Goal: Task Accomplishment & Management: Use online tool/utility

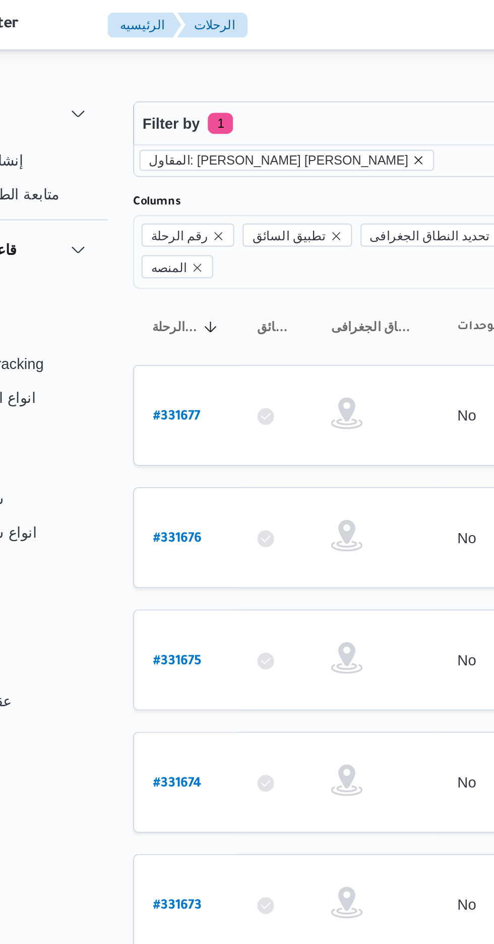
click at [265, 77] on icon "remove selected entity" at bounding box center [268, 77] width 6 height 6
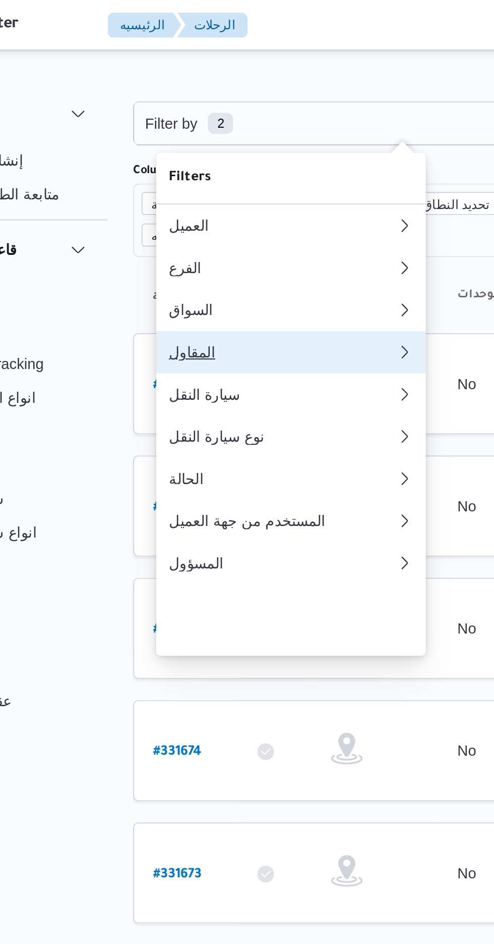
click at [202, 173] on div "المقاول" at bounding box center [200, 168] width 105 height 8
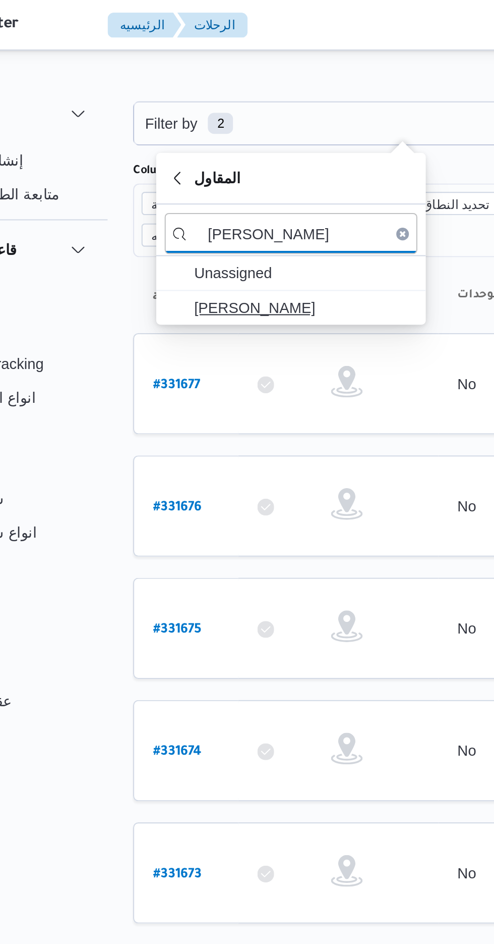
type input "[PERSON_NAME]"
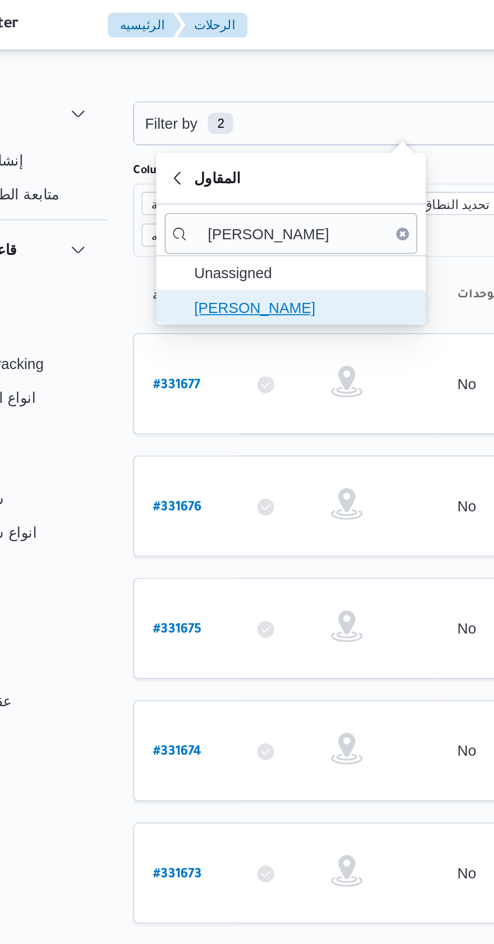
click at [224, 147] on span "[PERSON_NAME]" at bounding box center [212, 147] width 105 height 12
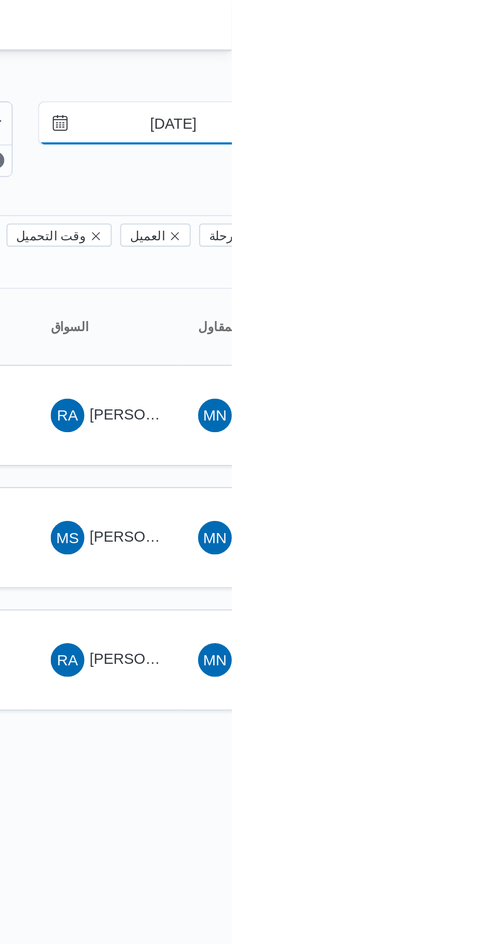
click at [458, 61] on input "[DATE]" at bounding box center [459, 59] width 115 height 20
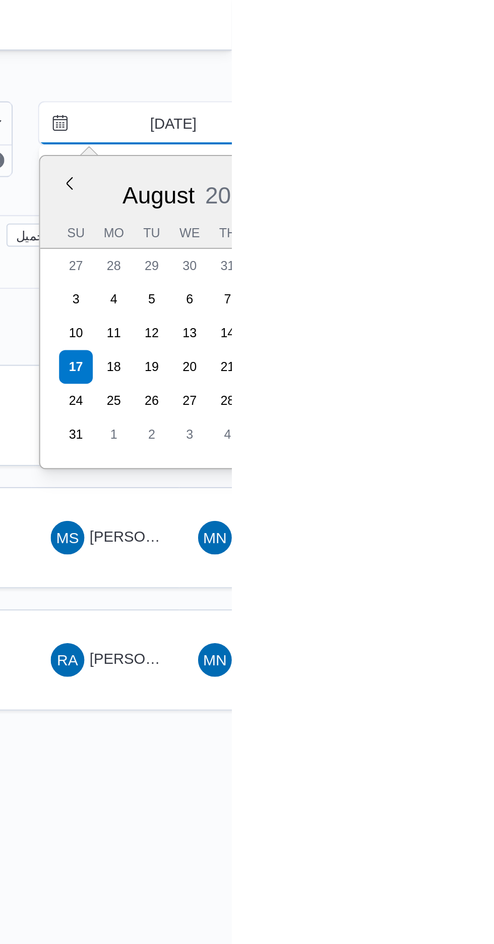
type input "[DATE]"
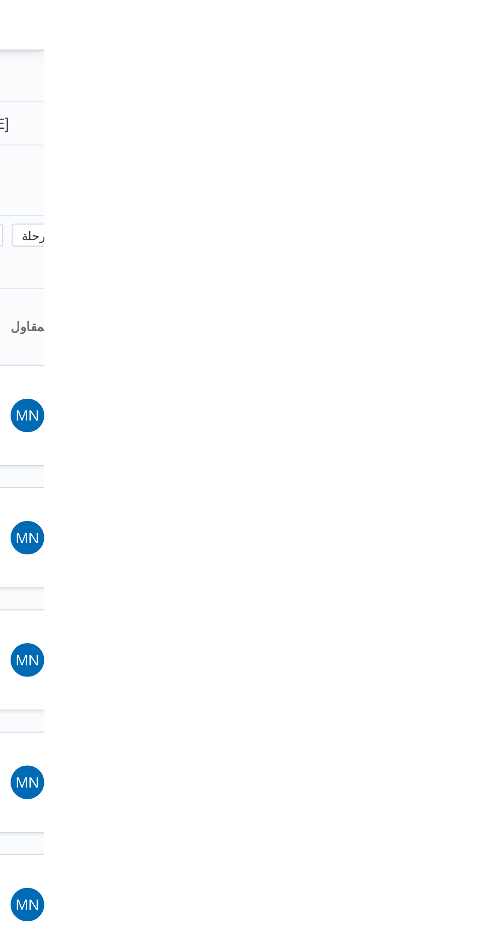
type input "[DATE]"
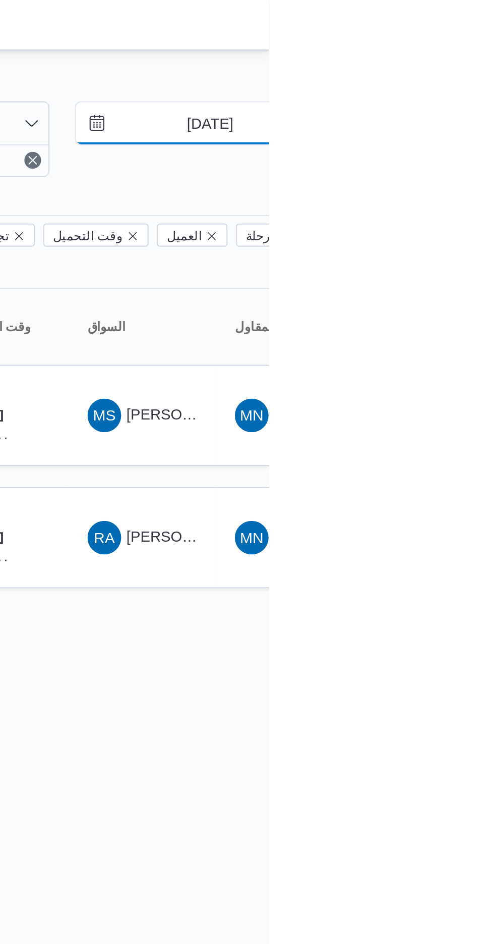
click at [459, 61] on input "[DATE]" at bounding box center [459, 59] width 115 height 20
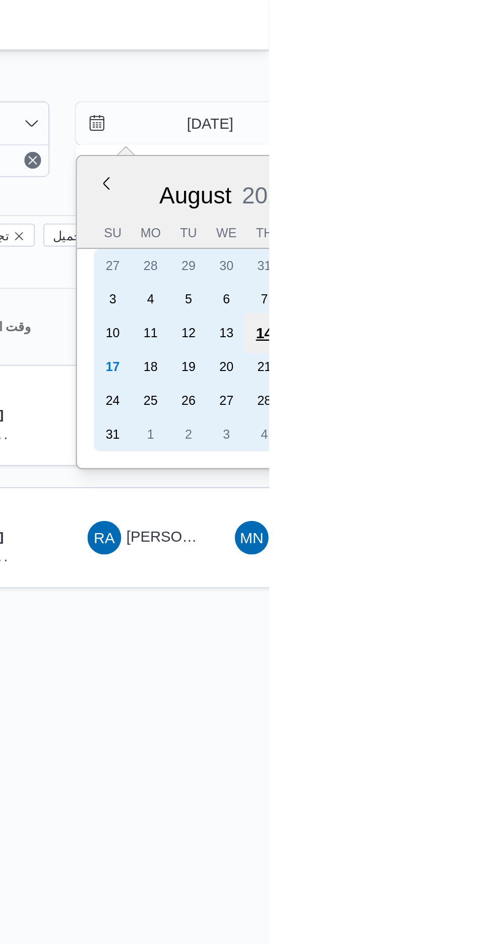
click at [493, 155] on div "14" at bounding box center [492, 159] width 19 height 19
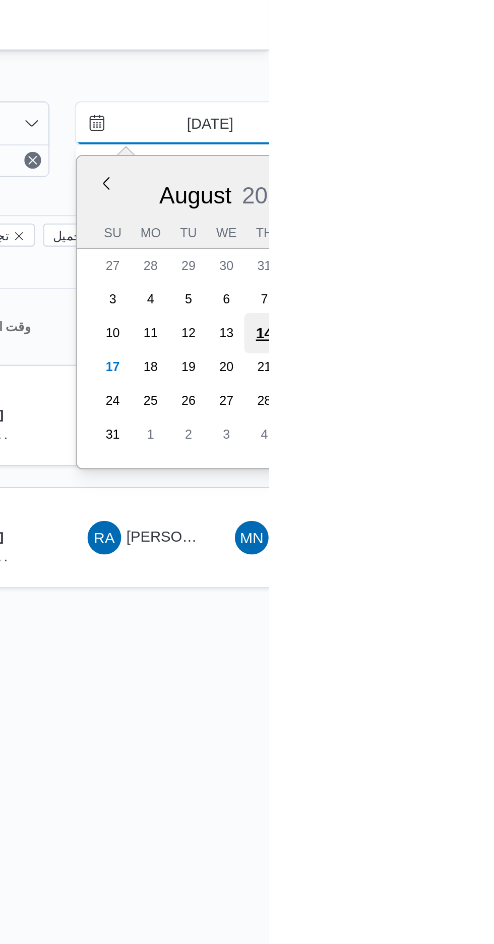
type input "[DATE]"
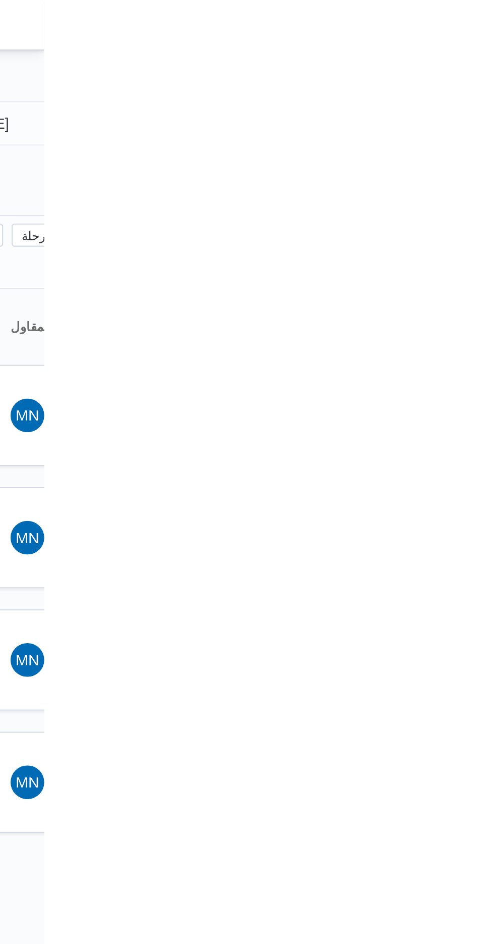
type input "[DATE]"
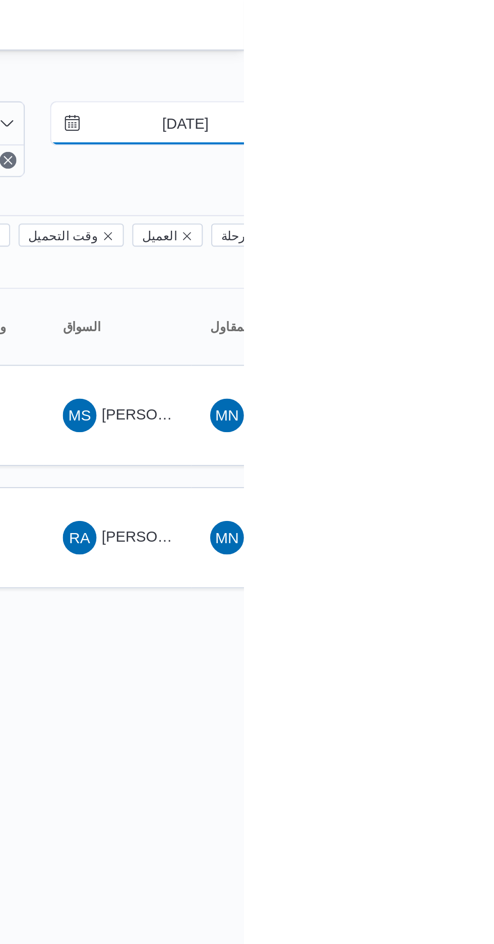
click at [458, 62] on input "[DATE]" at bounding box center [459, 59] width 115 height 20
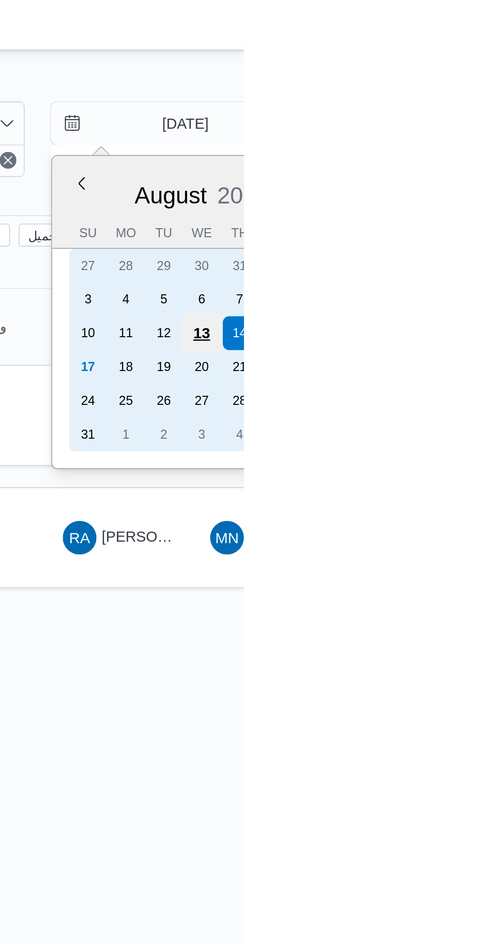
click at [474, 154] on div "13" at bounding box center [474, 159] width 19 height 19
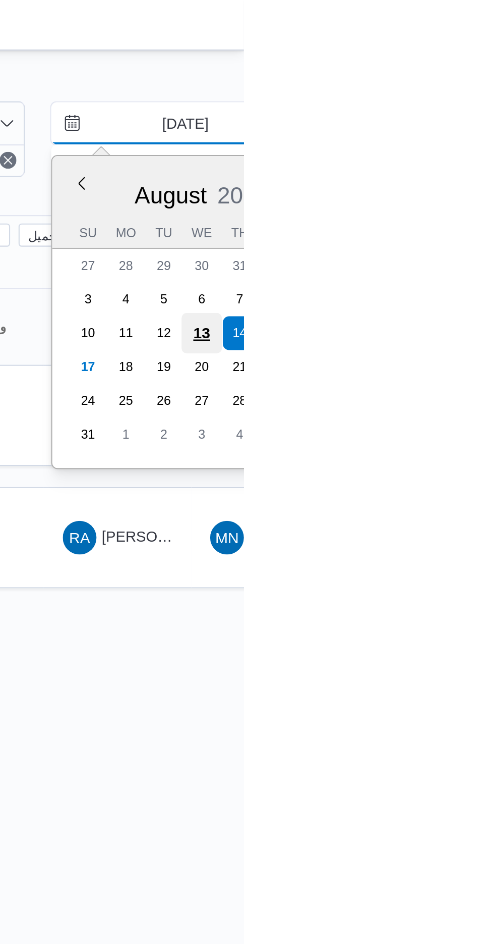
type input "[DATE]"
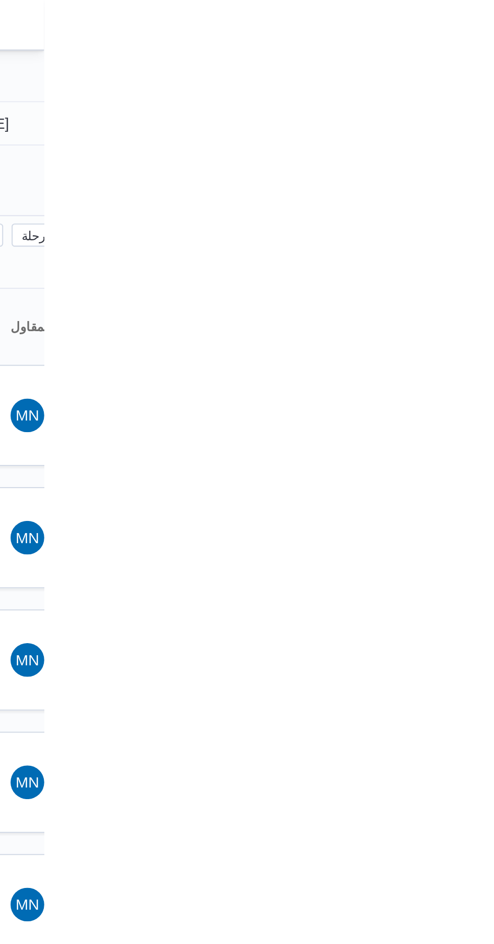
type input "[DATE]"
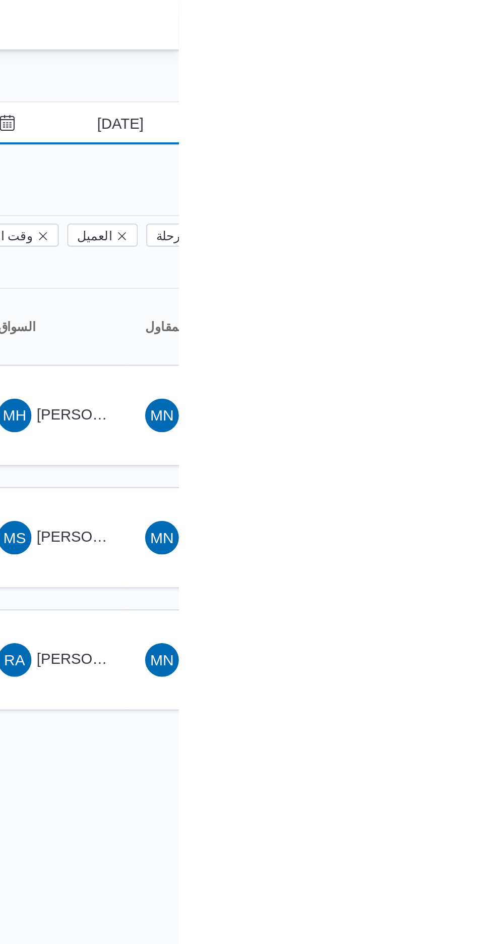
click at [470, 60] on input "[DATE]" at bounding box center [459, 59] width 115 height 20
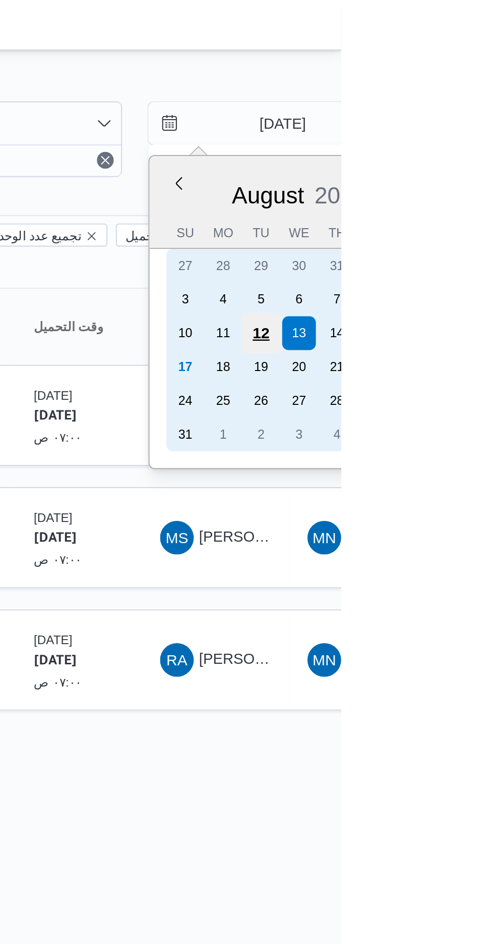
click at [459, 157] on div "12" at bounding box center [456, 159] width 19 height 19
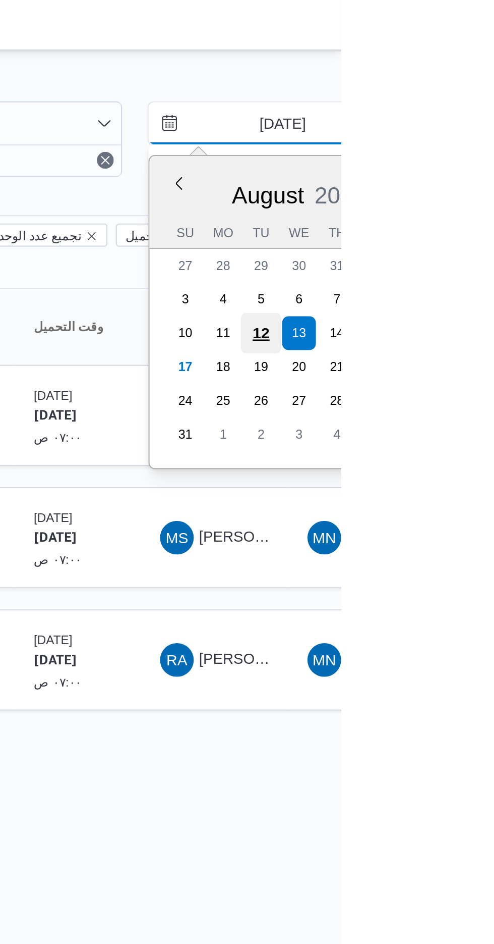
type input "[DATE]"
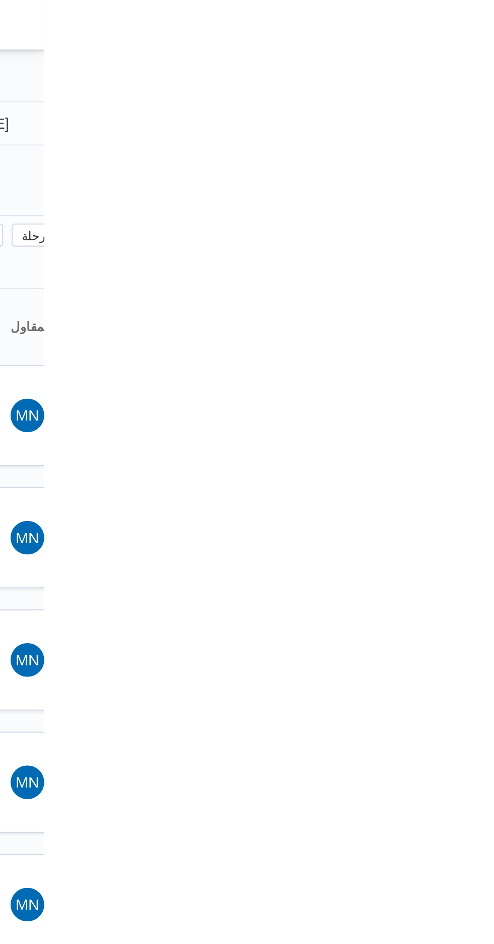
type input "[DATE]"
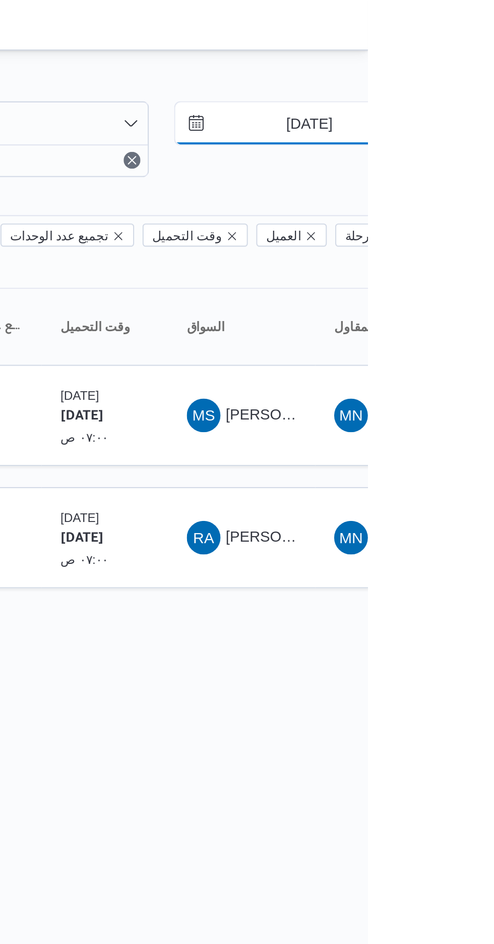
click at [467, 59] on input "[DATE]" at bounding box center [459, 59] width 115 height 20
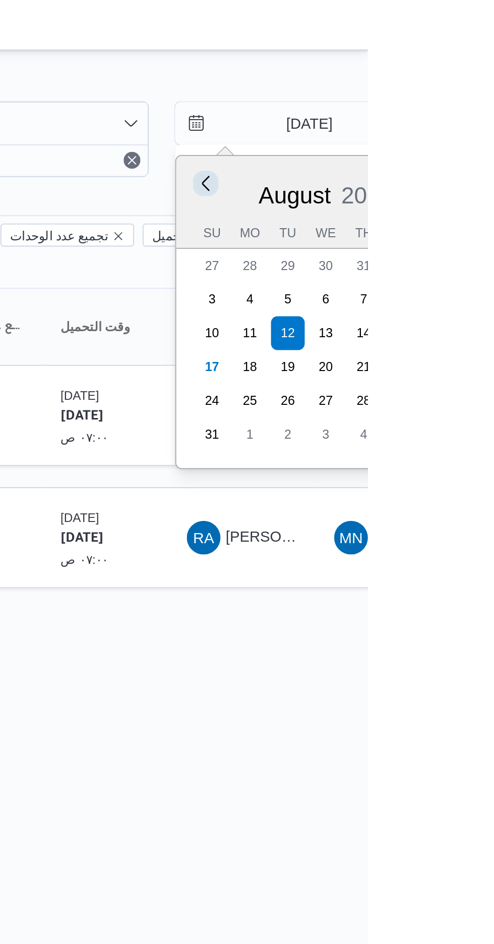
click at [417, 91] on button "Previous Month" at bounding box center [417, 88] width 10 height 10
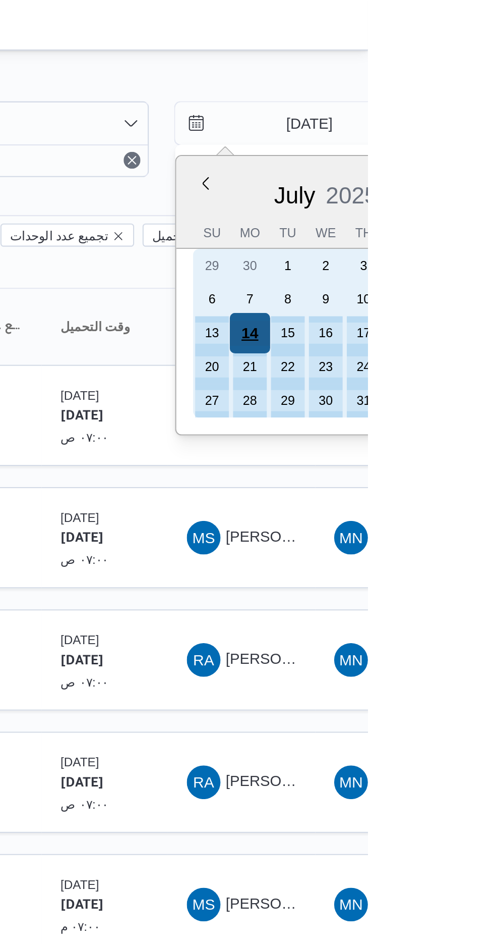
click at [439, 156] on div "14" at bounding box center [437, 159] width 19 height 19
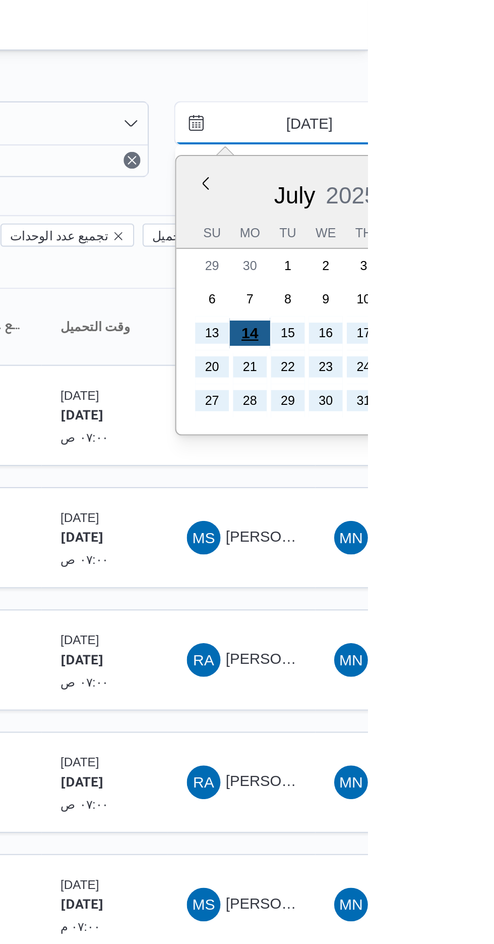
type input "[DATE]"
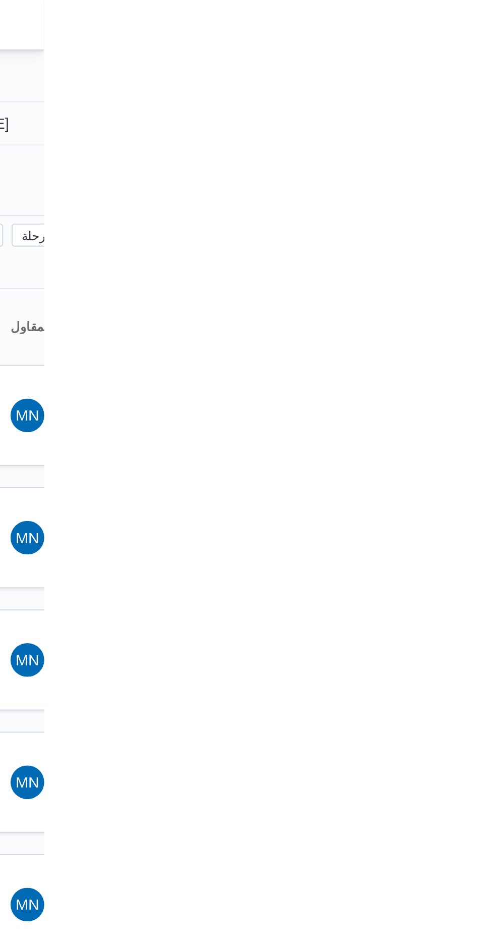
type input "[DATE]"
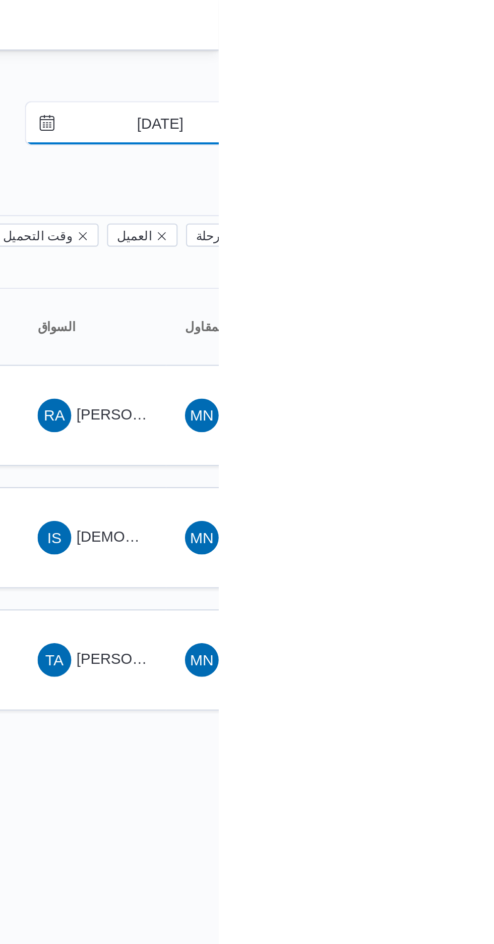
click at [472, 63] on input "[DATE]" at bounding box center [459, 59] width 115 height 20
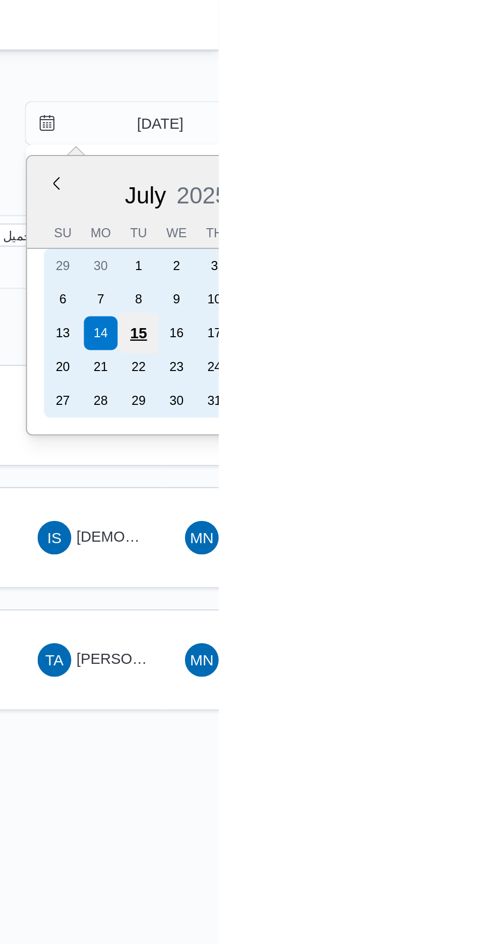
click at [458, 156] on div "15" at bounding box center [456, 159] width 19 height 19
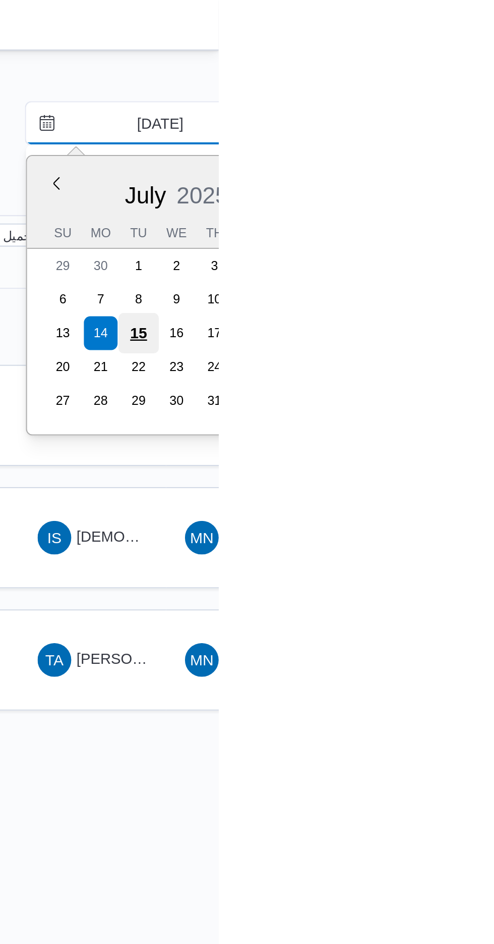
type input "[DATE]"
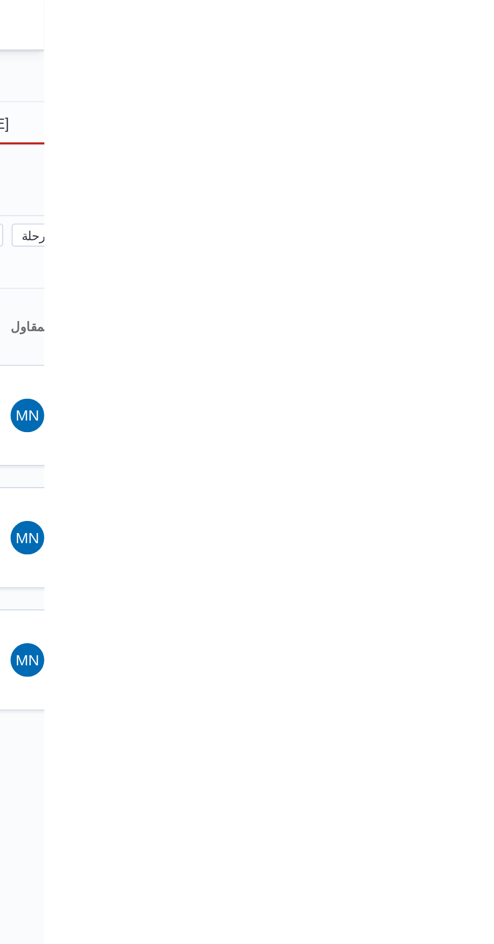
type input "[DATE]"
click at [478, 58] on input "[DATE]" at bounding box center [459, 59] width 115 height 20
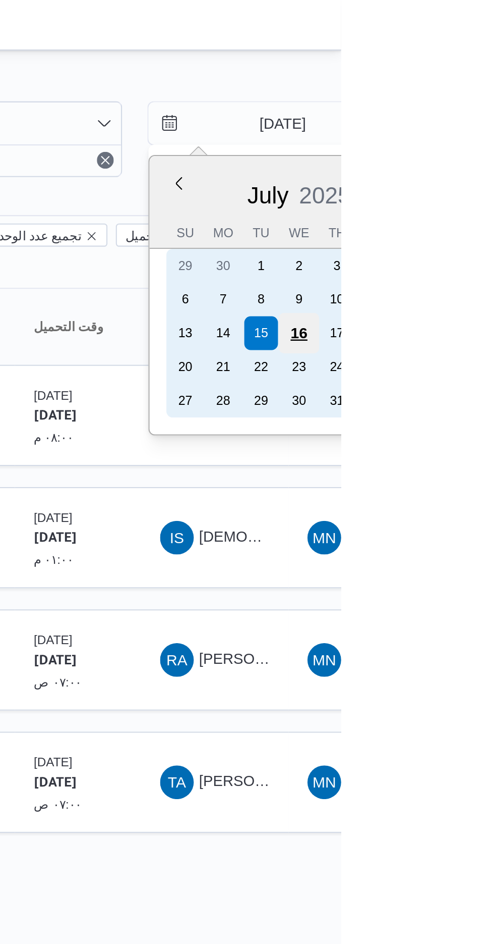
click at [480, 158] on div "16" at bounding box center [474, 159] width 19 height 19
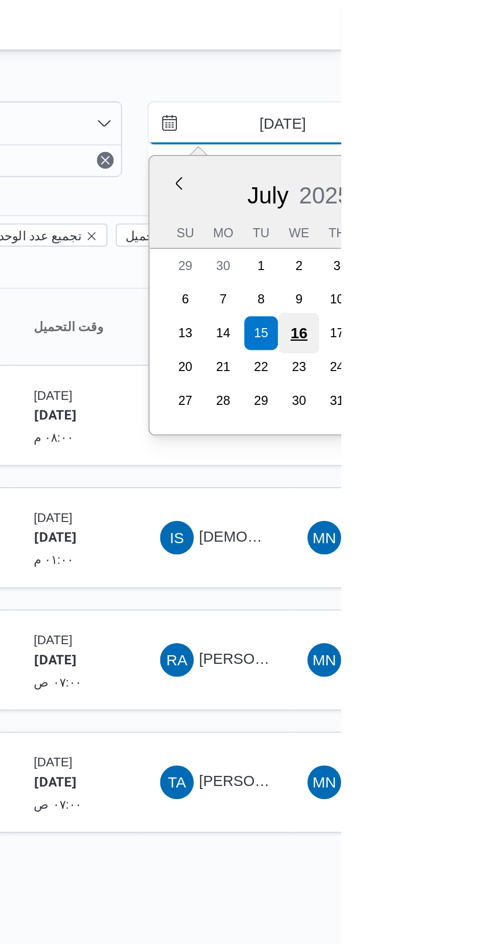
type input "[DATE]"
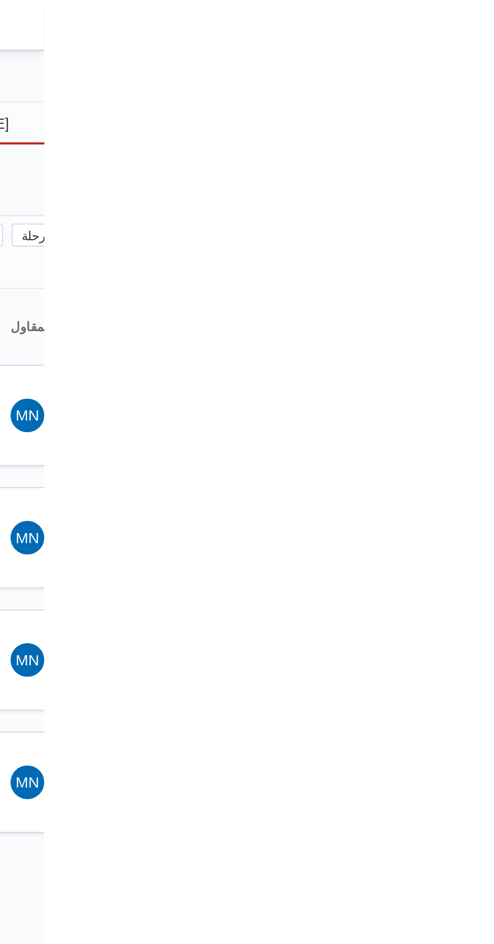
type input "[DATE]"
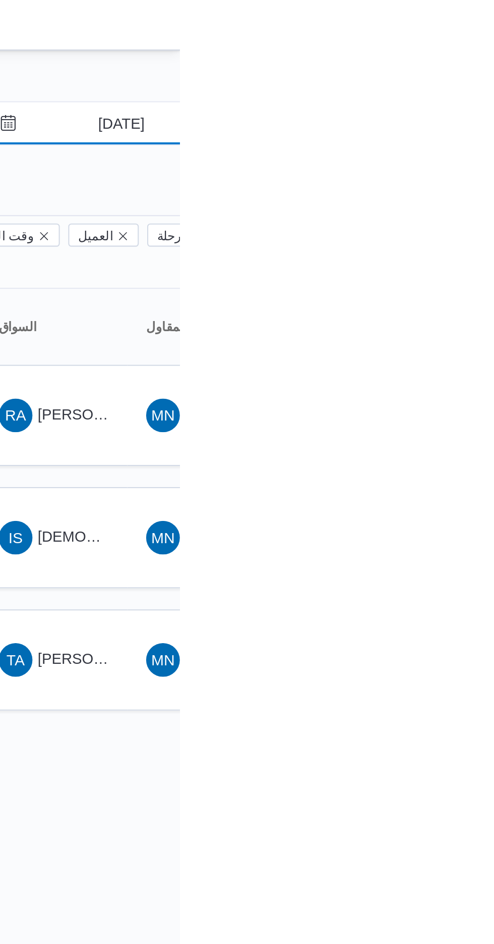
click at [466, 63] on input "[DATE]" at bounding box center [459, 59] width 115 height 20
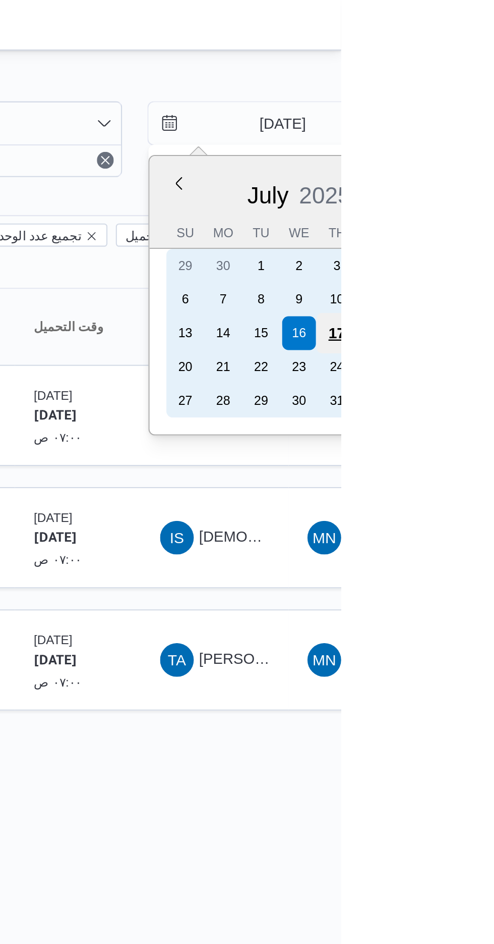
click at [494, 155] on div "17" at bounding box center [492, 159] width 19 height 19
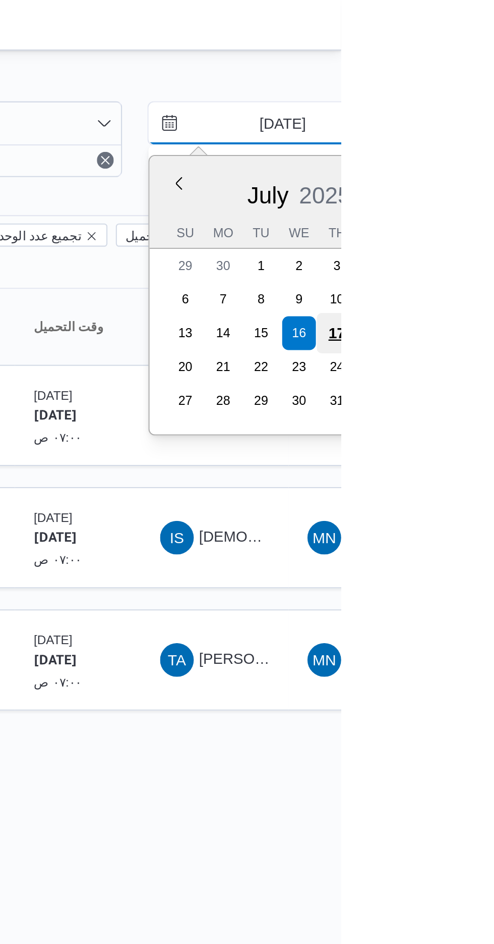
type input "[DATE]"
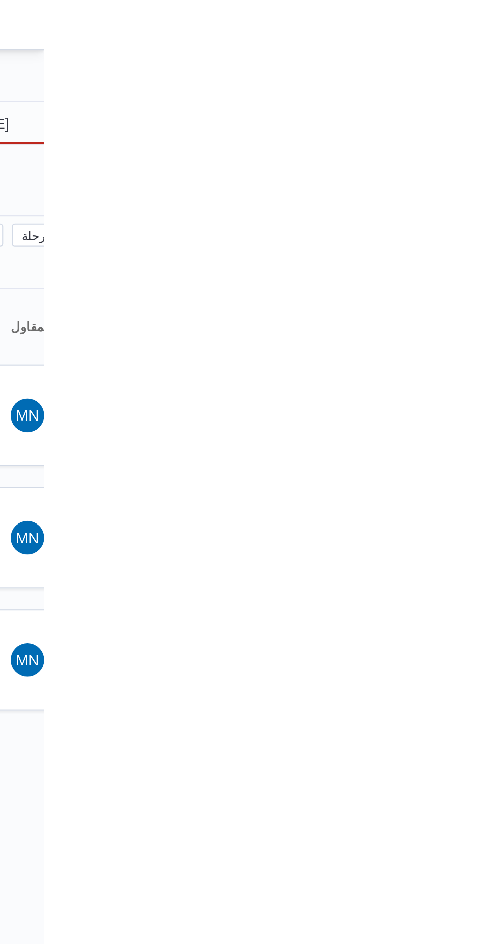
type input "[DATE]"
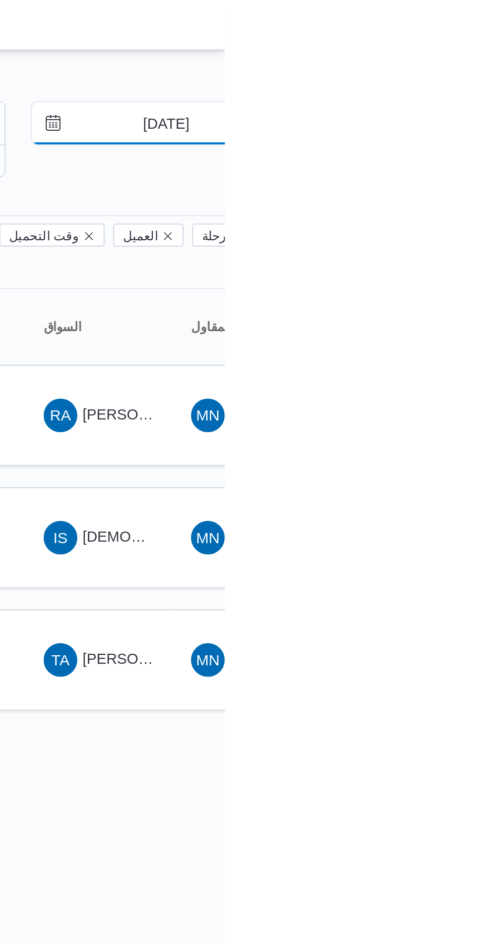
click at [468, 61] on input "[DATE]" at bounding box center [459, 59] width 115 height 20
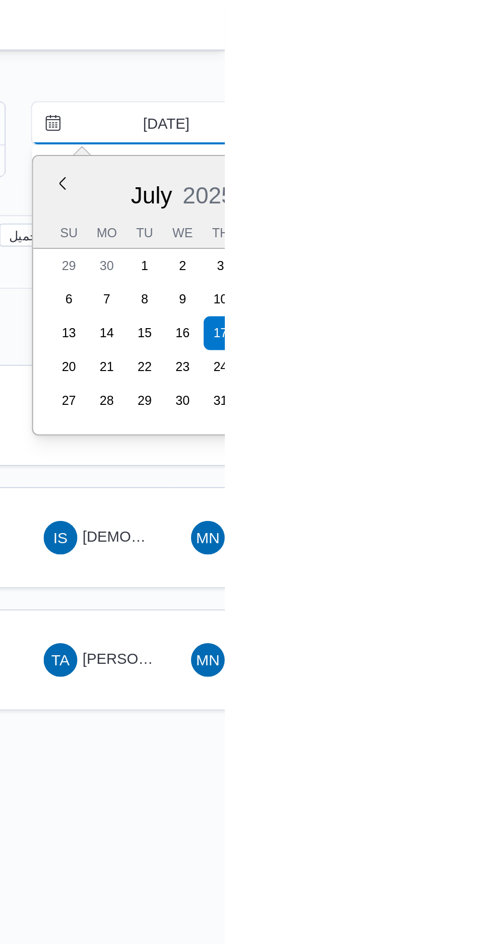
type input "[DATE]"
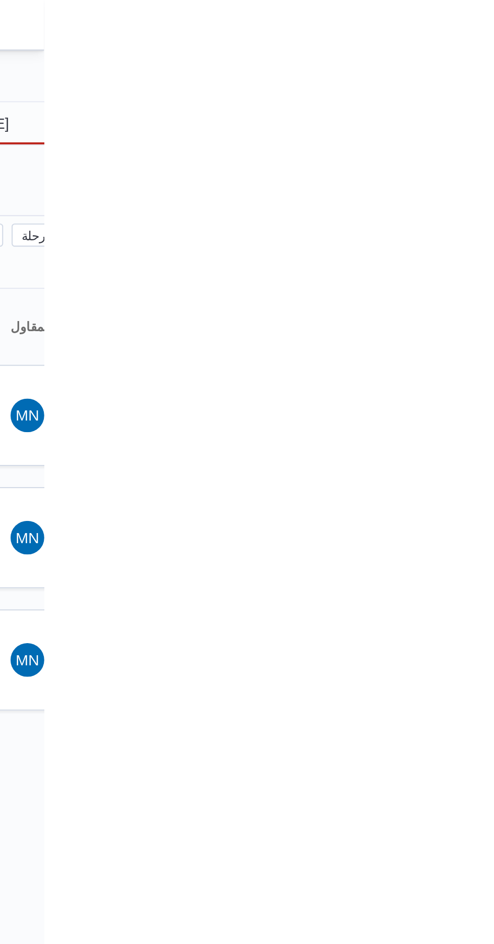
type input "[DATE]"
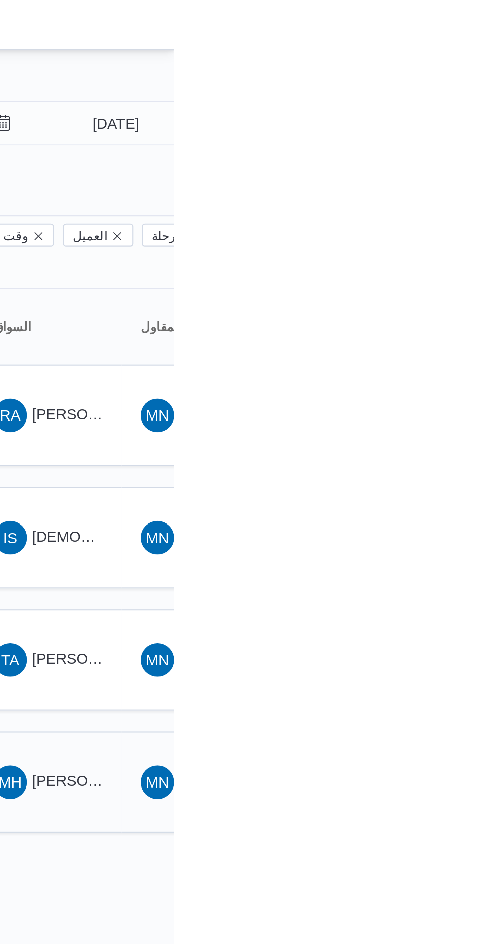
click at [437, 370] on span "[PERSON_NAME]" at bounding box center [455, 374] width 58 height 8
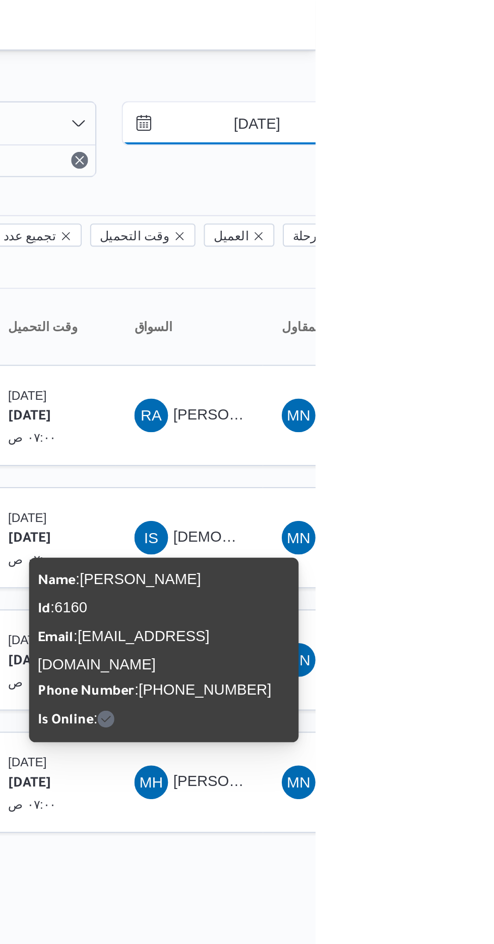
click at [464, 58] on input "[DATE]" at bounding box center [459, 59] width 115 height 20
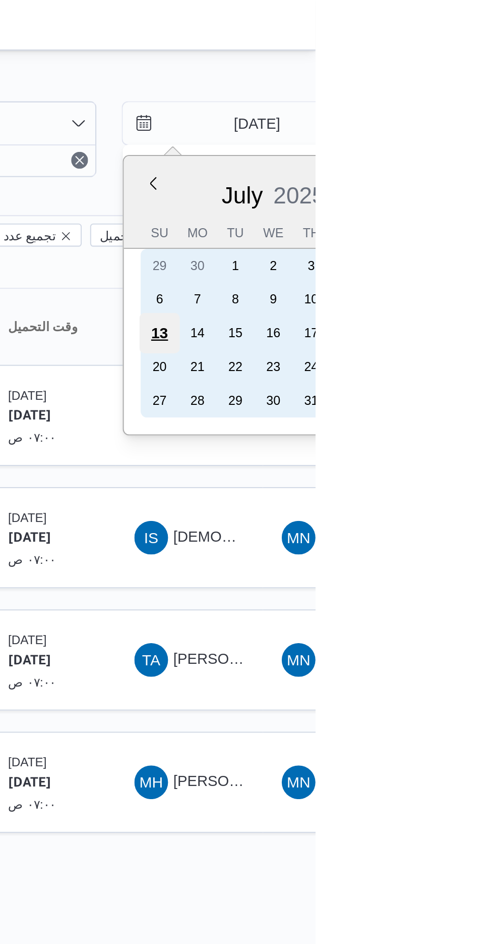
click at [421, 156] on div "13" at bounding box center [419, 159] width 19 height 19
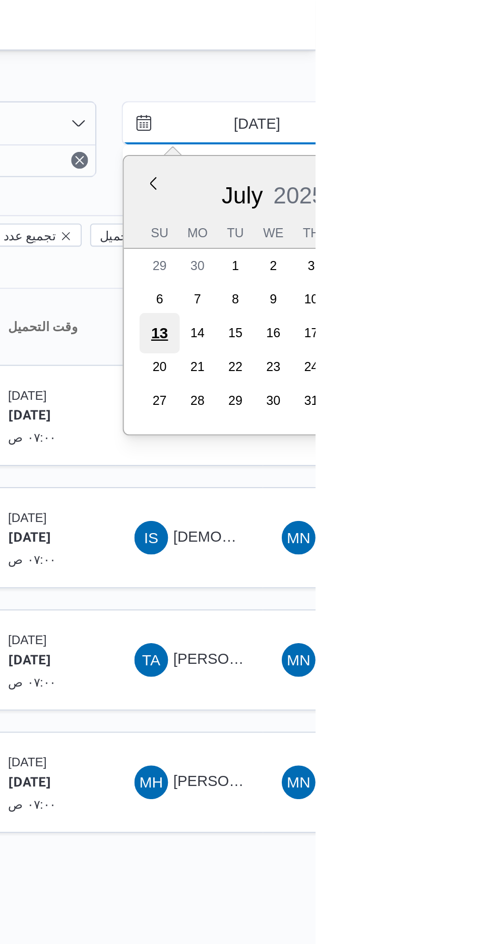
type input "[DATE]"
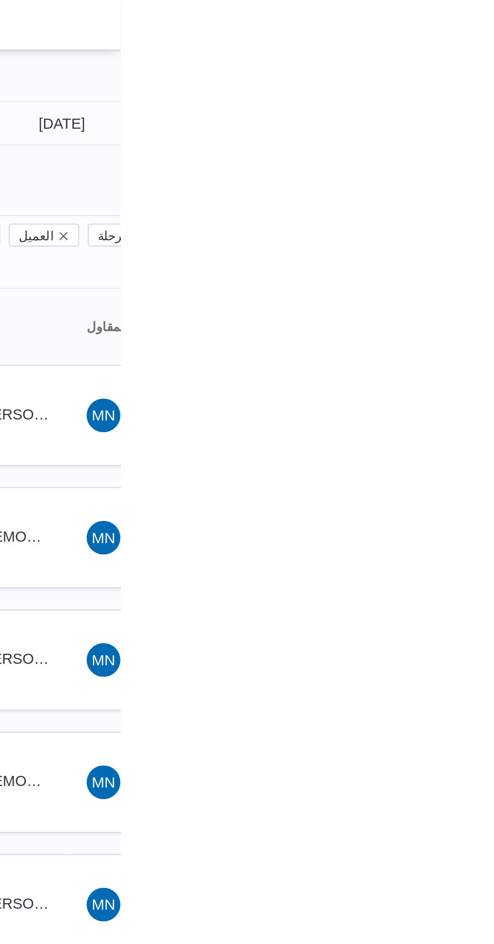
type input "[DATE]"
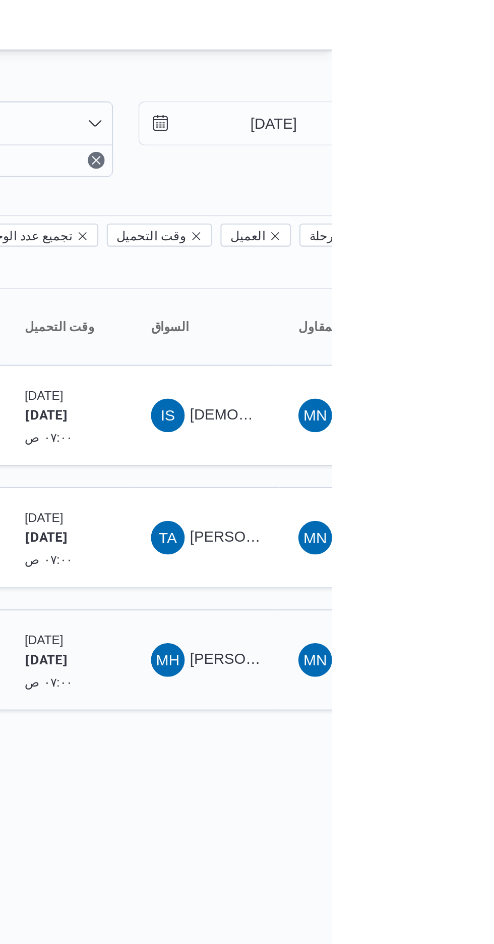
click at [427, 308] on span "MH [PERSON_NAME]" at bounding box center [434, 316] width 52 height 16
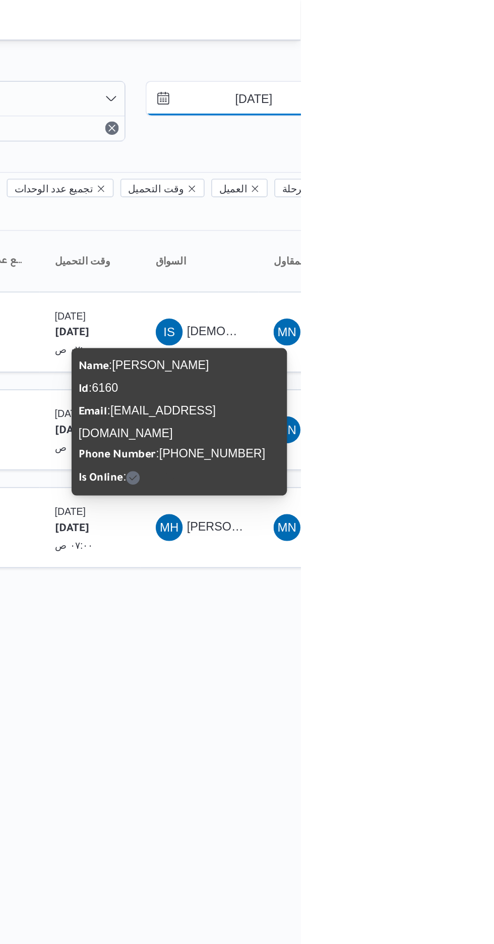
click at [446, 58] on input "[DATE]" at bounding box center [459, 59] width 115 height 20
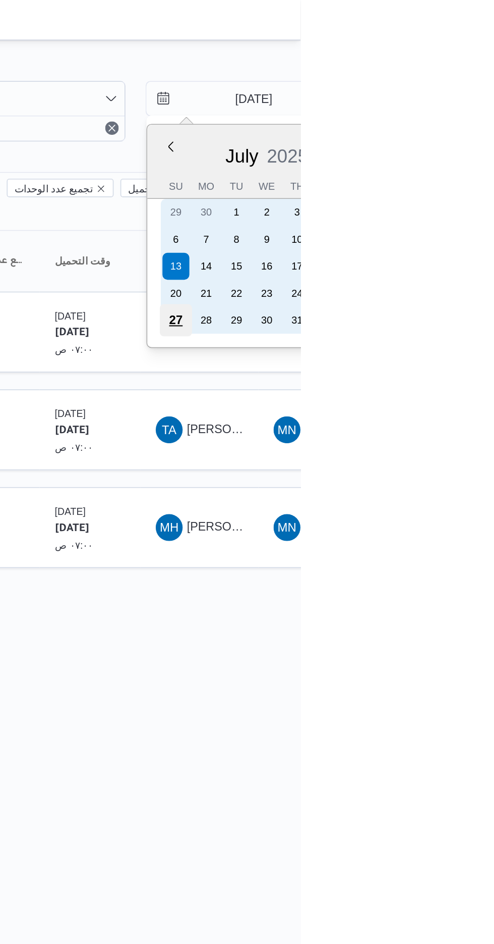
click at [420, 189] on div "27" at bounding box center [419, 191] width 19 height 19
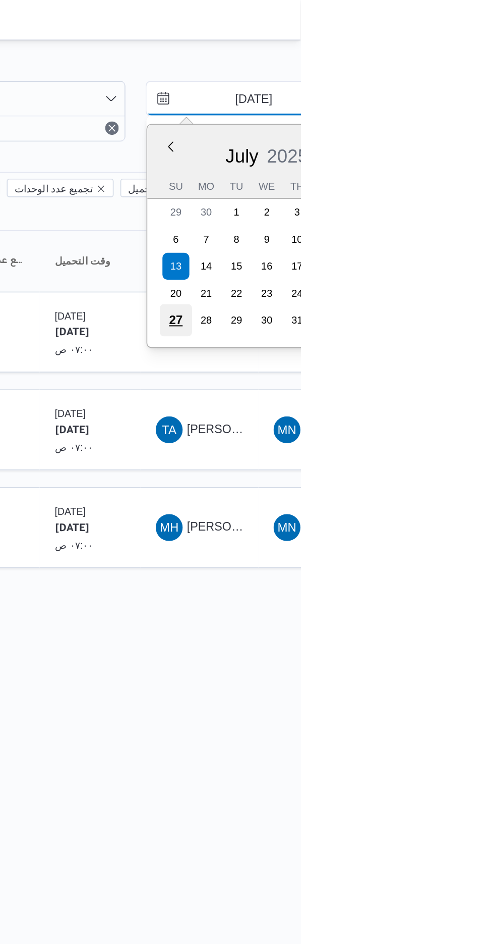
type input "[DATE]"
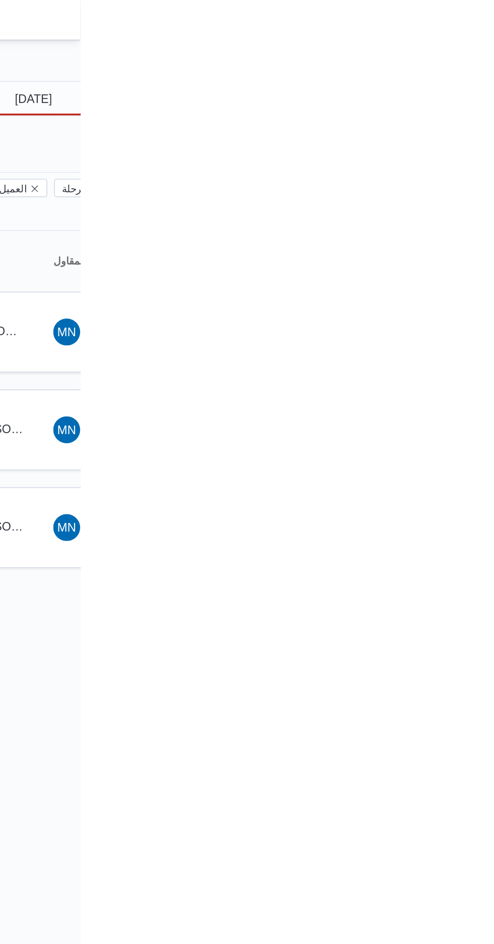
type input "[DATE]"
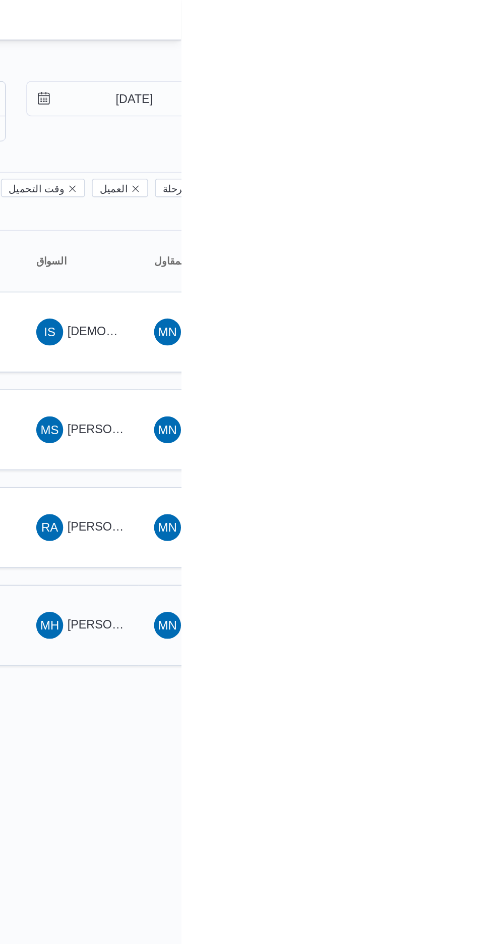
click at [439, 366] on span "MH [PERSON_NAME]" at bounding box center [434, 374] width 52 height 16
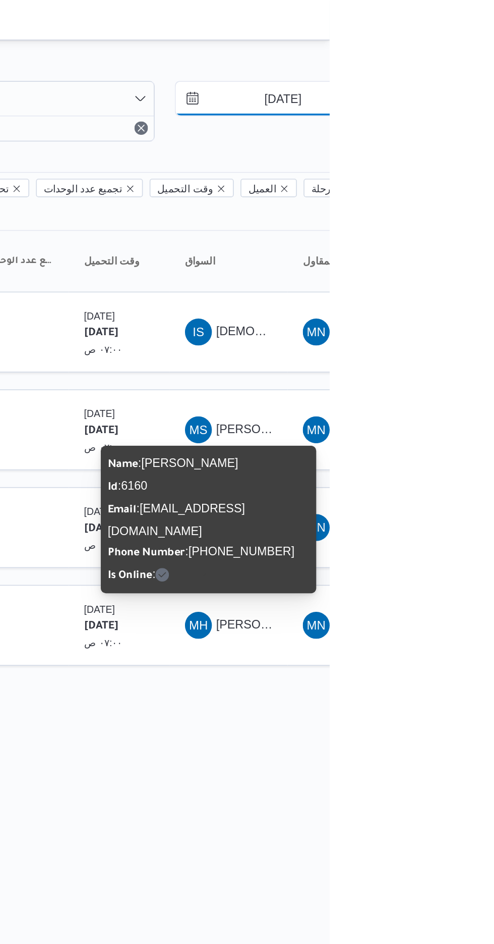
click at [456, 58] on input "[DATE]" at bounding box center [459, 59] width 115 height 20
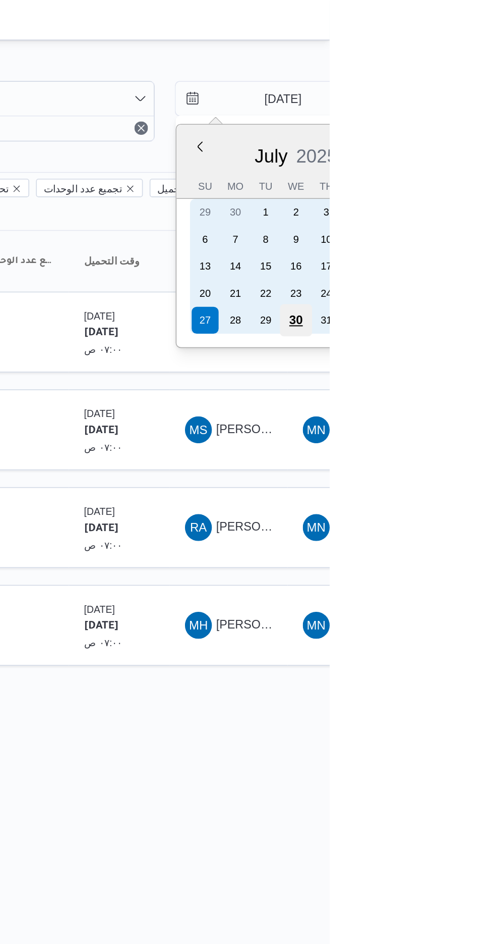
click at [474, 190] on div "30" at bounding box center [474, 191] width 19 height 19
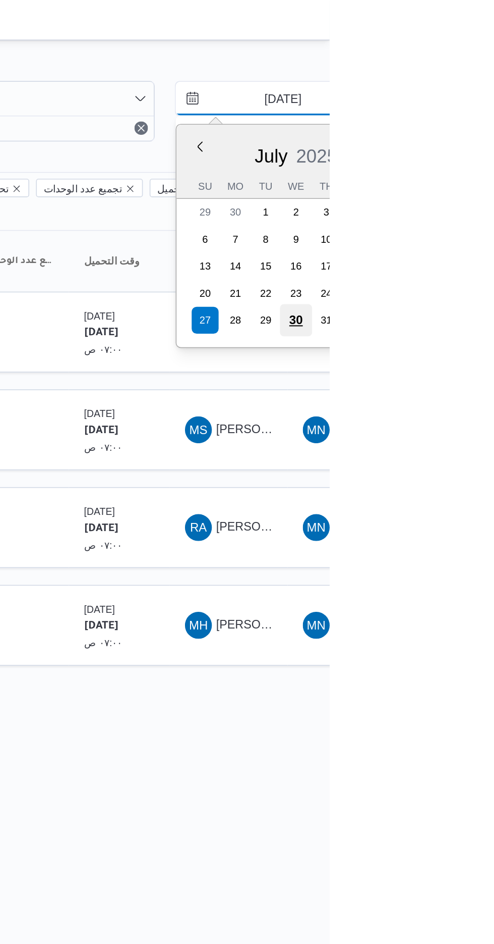
type input "[DATE]"
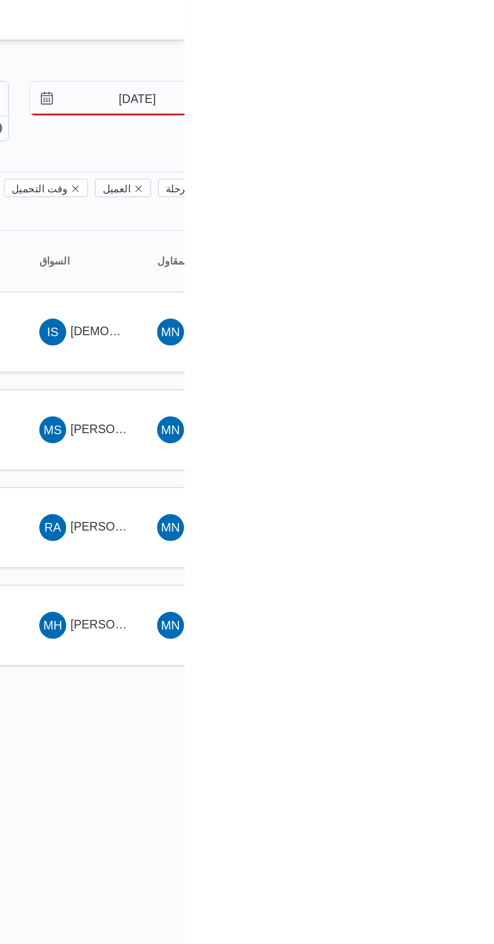
type input "[DATE]"
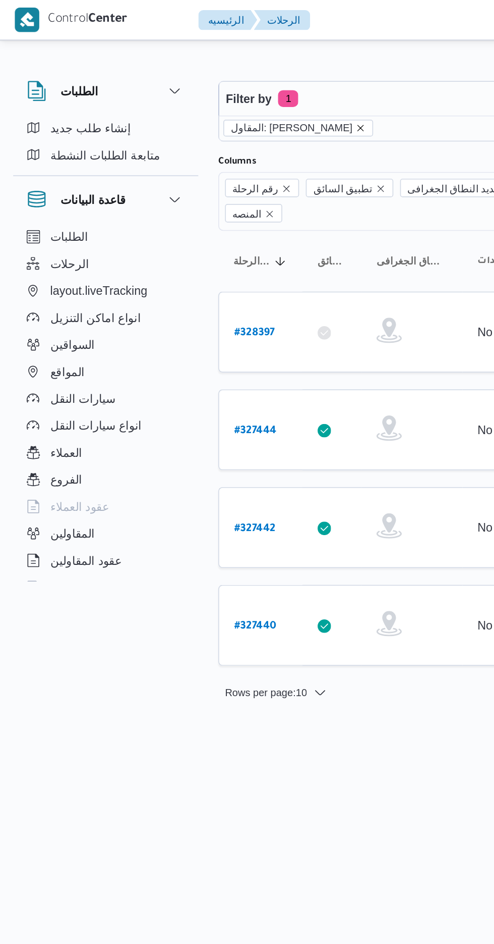
click at [215, 76] on icon "remove selected entity" at bounding box center [217, 77] width 4 height 4
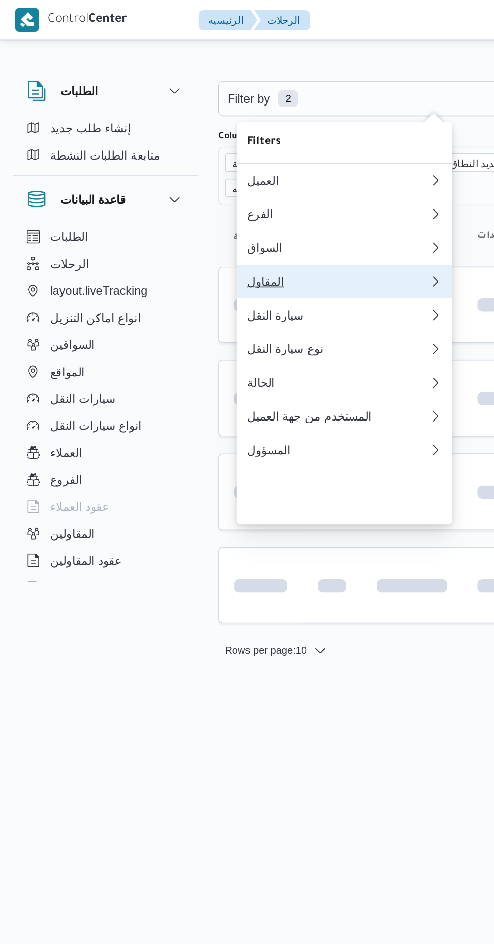
click at [189, 173] on div "المقاول" at bounding box center [200, 168] width 105 height 8
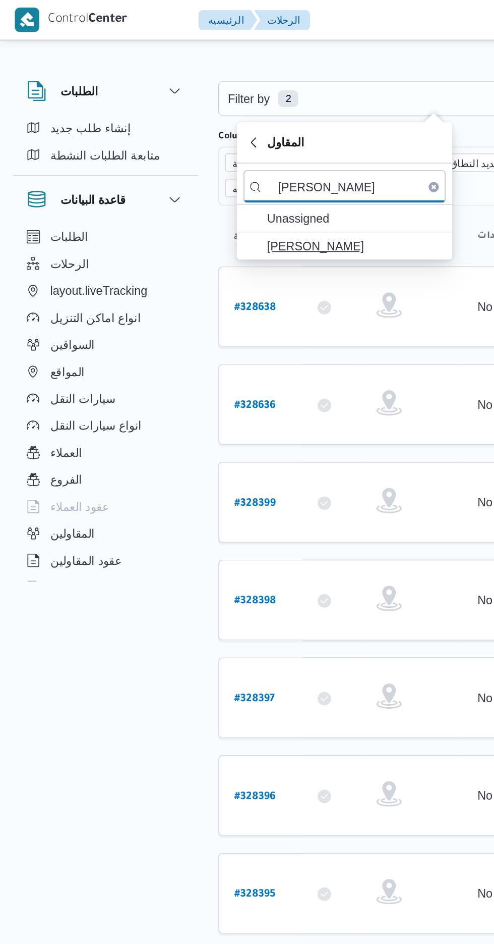
type input "[PERSON_NAME]"
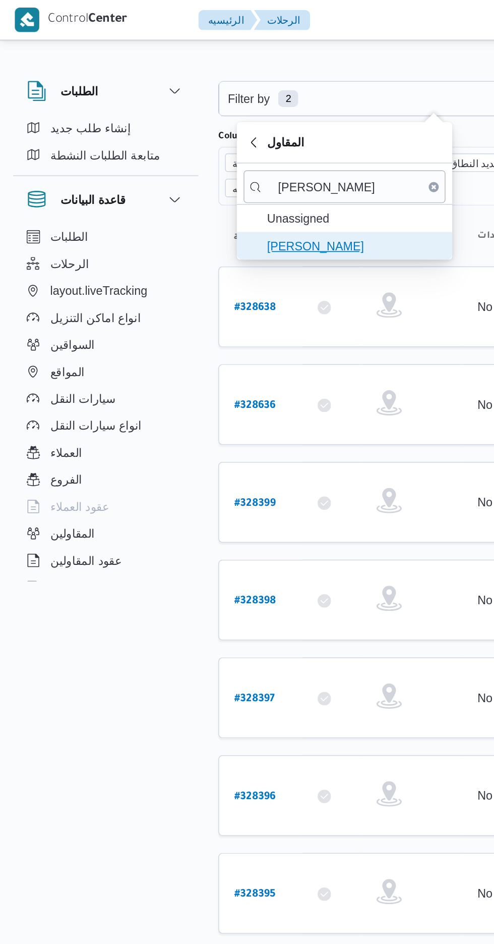
click at [228, 147] on span "[PERSON_NAME]" at bounding box center [212, 147] width 105 height 12
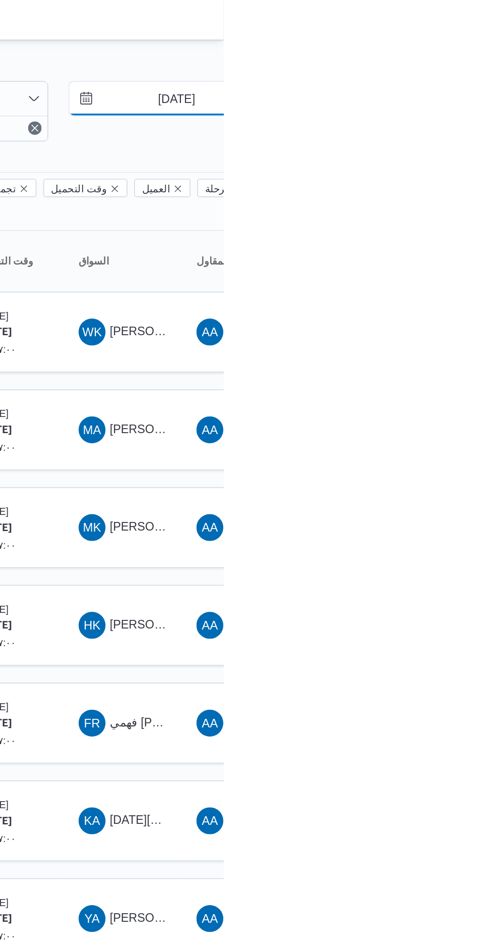
click at [462, 60] on input "[DATE]" at bounding box center [459, 59] width 115 height 20
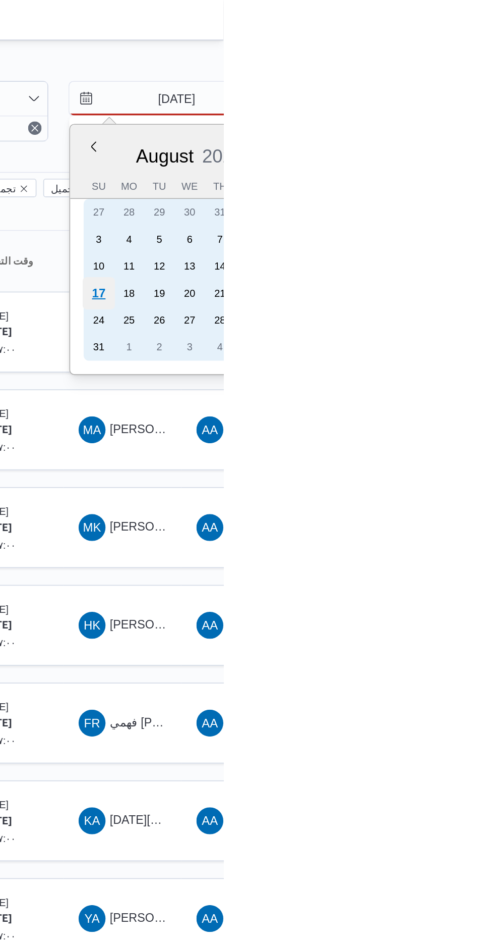
click at [417, 174] on div "17" at bounding box center [419, 175] width 19 height 19
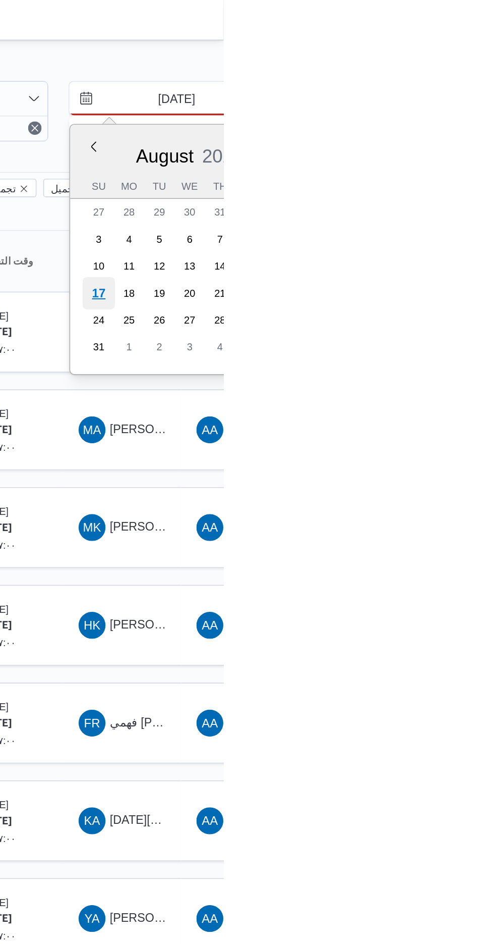
type input "[DATE]"
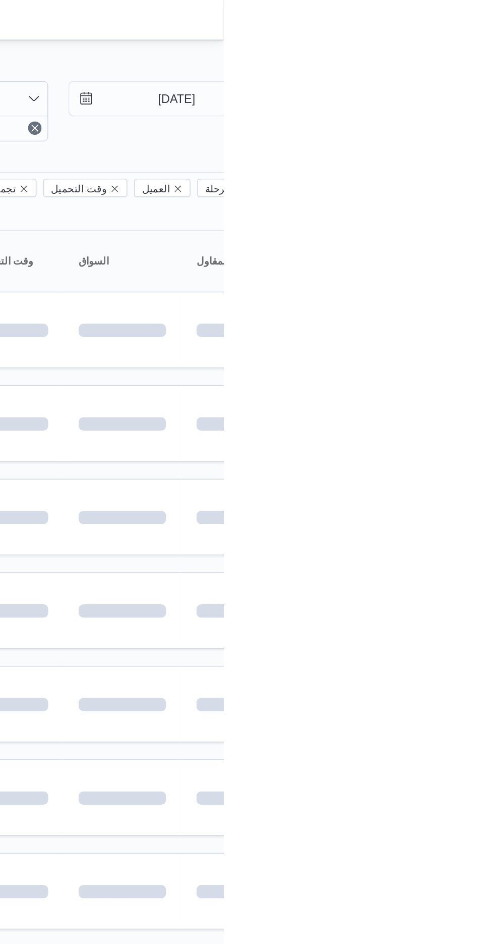
type input "[DATE]"
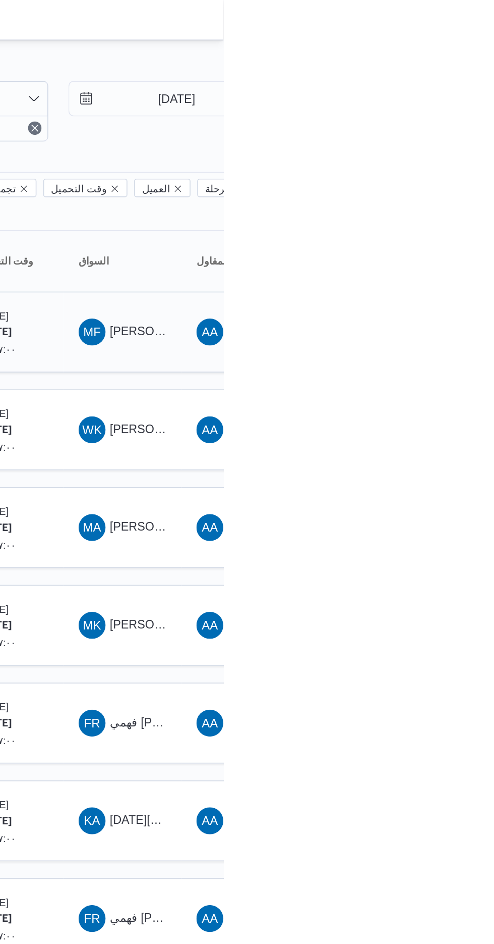
click at [452, 187] on div "MF [PERSON_NAME] [PERSON_NAME]" at bounding box center [434, 199] width 61 height 24
click at [453, 191] on span "MF [PERSON_NAME] [PERSON_NAME]" at bounding box center [434, 199] width 52 height 16
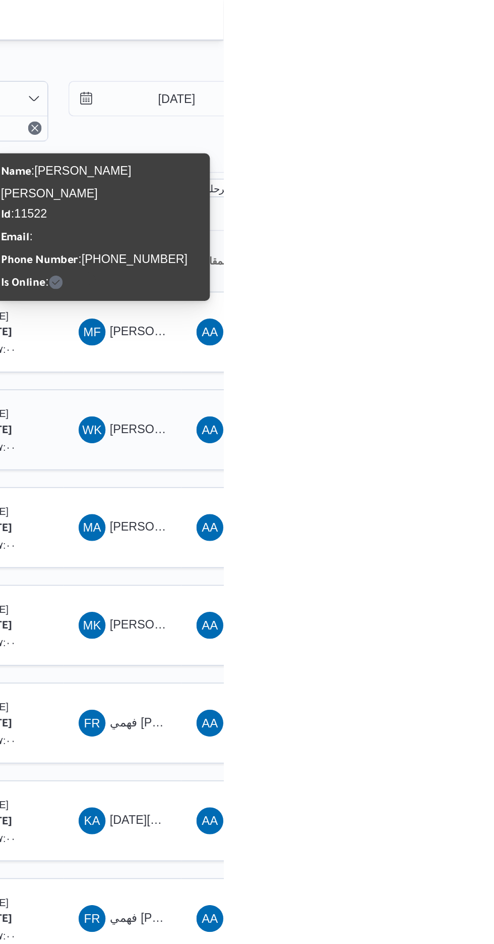
click at [432, 245] on div "WK [PERSON_NAME]" at bounding box center [434, 257] width 61 height 24
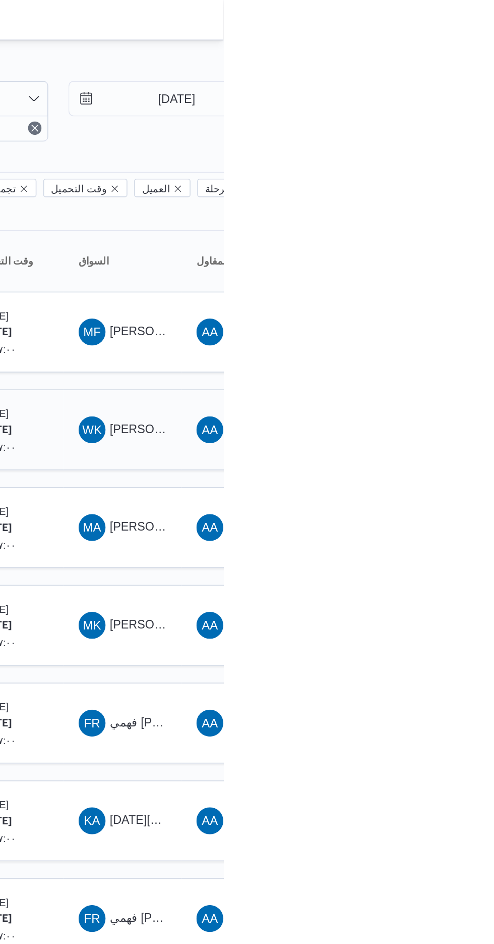
click at [440, 249] on span "WK [PERSON_NAME]" at bounding box center [434, 257] width 52 height 16
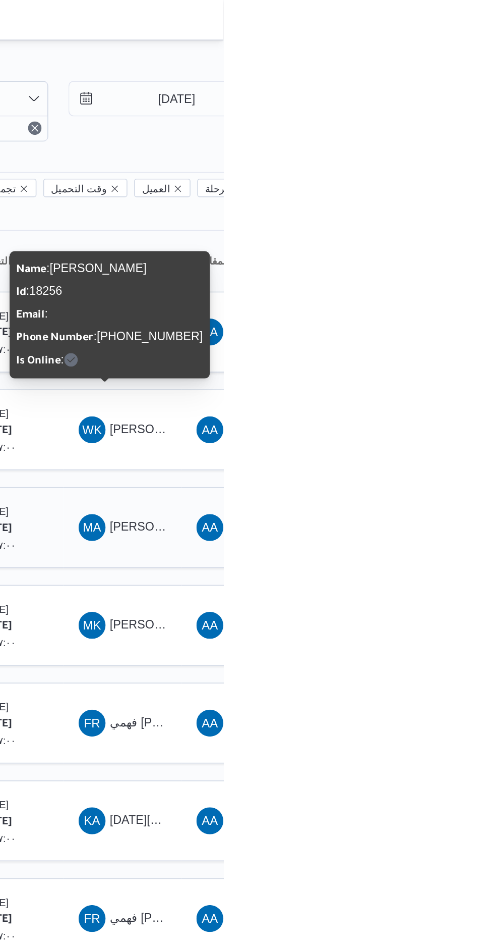
click at [440, 308] on span "MA [PERSON_NAME] [PERSON_NAME]" at bounding box center [434, 316] width 52 height 16
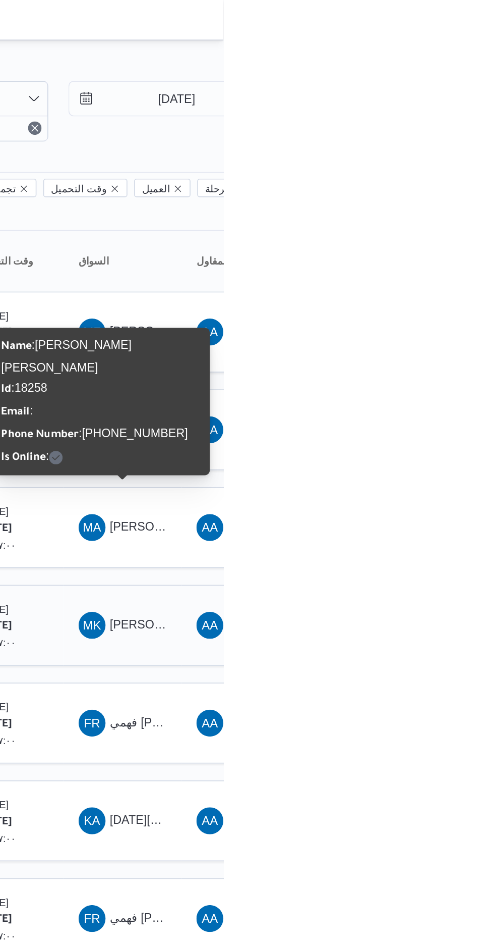
click at [433, 370] on span "[PERSON_NAME] [PERSON_NAME]" at bounding box center [485, 374] width 118 height 8
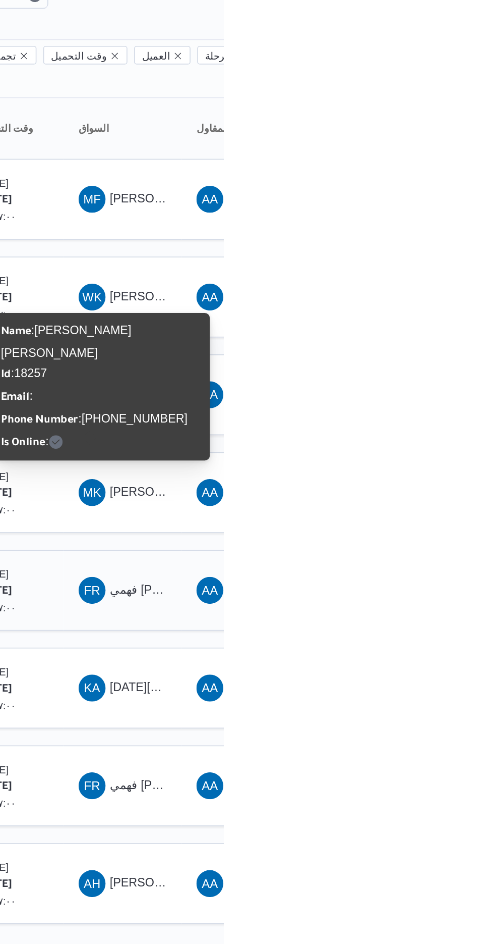
click at [422, 425] on span "FR فهمي [PERSON_NAME]" at bounding box center [434, 433] width 52 height 16
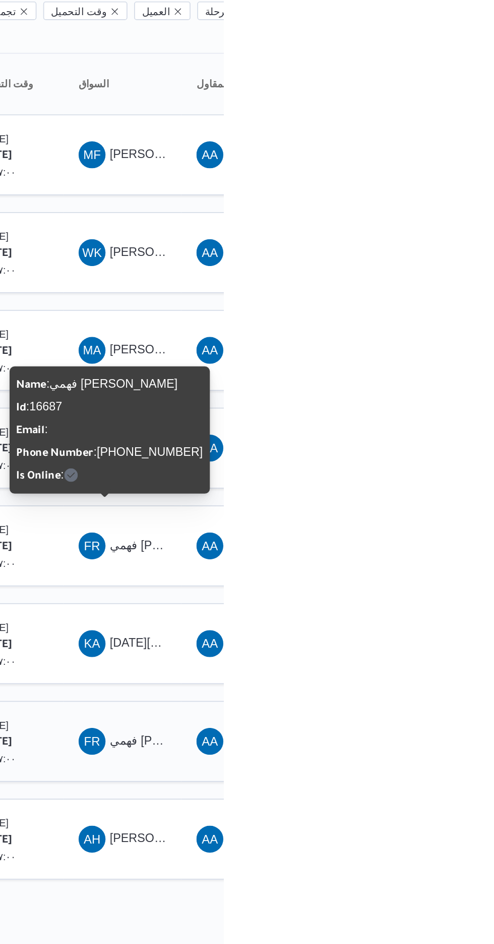
click at [430, 545] on span "فهمي [PERSON_NAME]" at bounding box center [464, 549] width 77 height 8
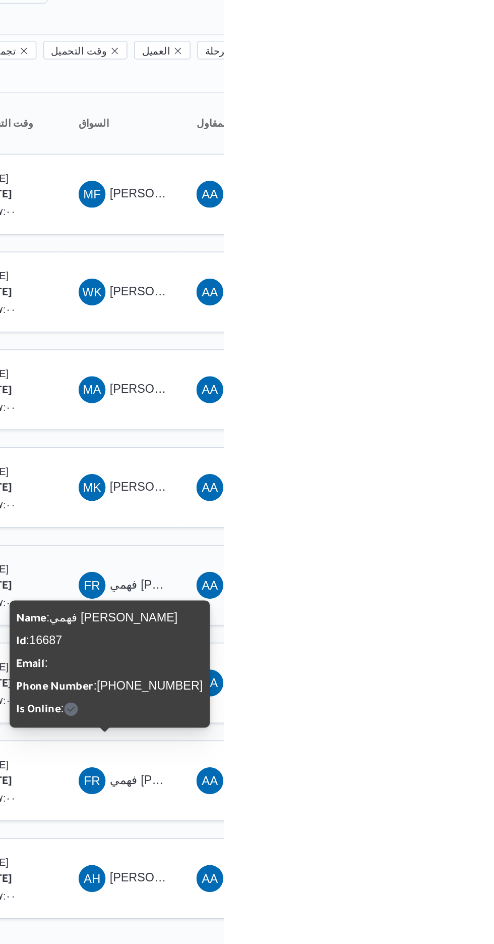
click at [446, 428] on span "فهمي [PERSON_NAME]" at bounding box center [464, 432] width 77 height 8
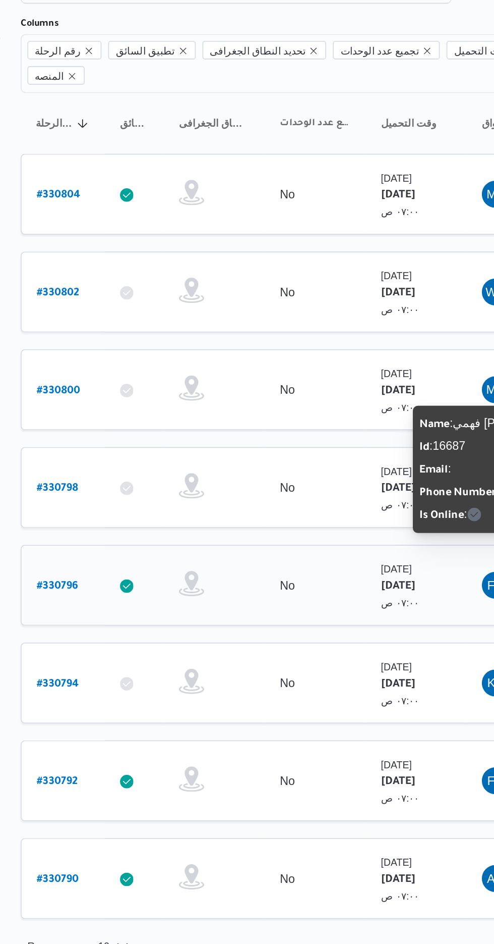
click at [153, 430] on b "# 330796" at bounding box center [153, 433] width 25 height 7
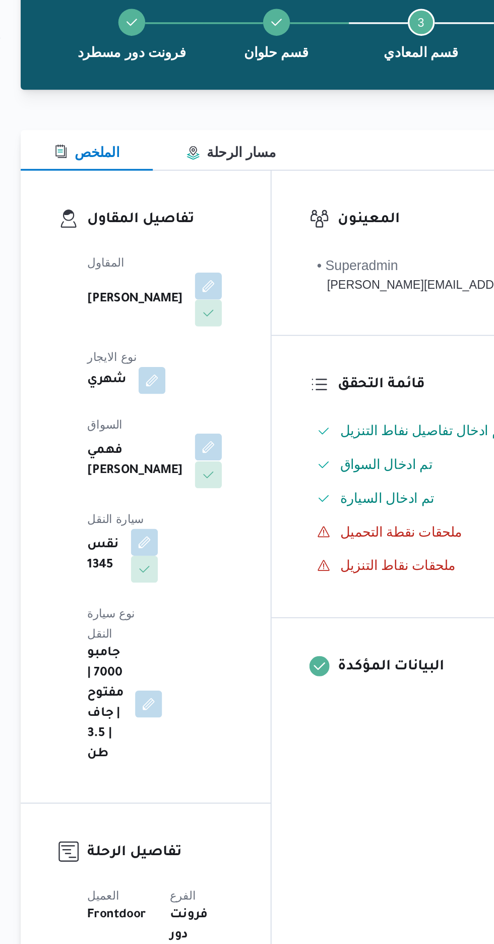
click at [236, 342] on button "button" at bounding box center [244, 350] width 16 height 16
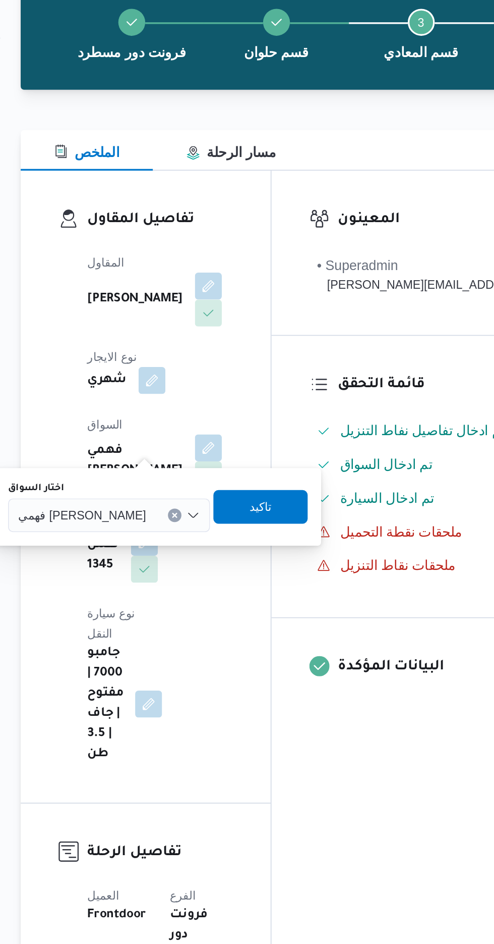
click at [182, 385] on span "فهمي [PERSON_NAME]" at bounding box center [168, 390] width 77 height 11
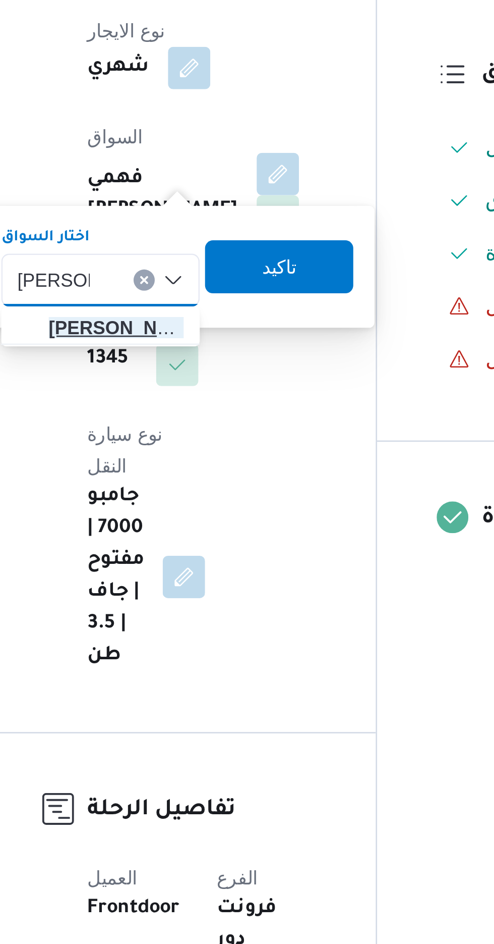
type input "[PERSON_NAME]"
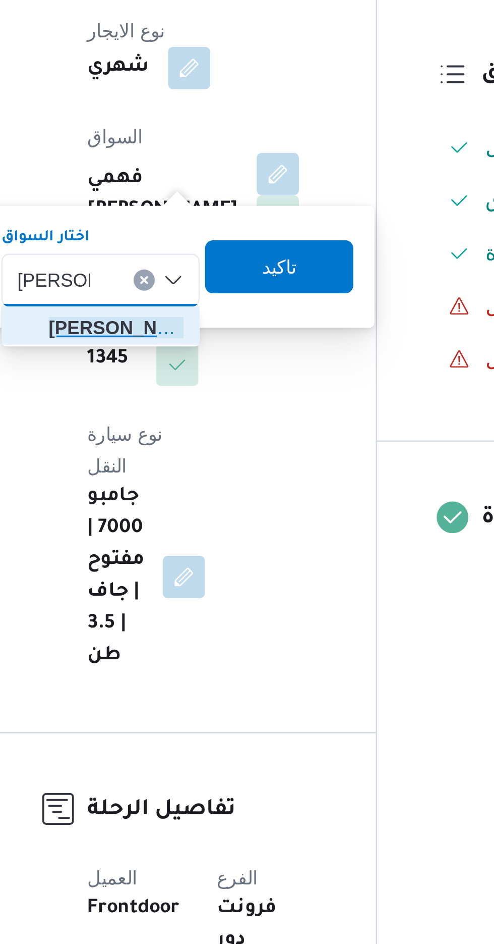
click at [188, 409] on span "[PERSON_NAME] د [PERSON_NAME]" at bounding box center [181, 409] width 51 height 12
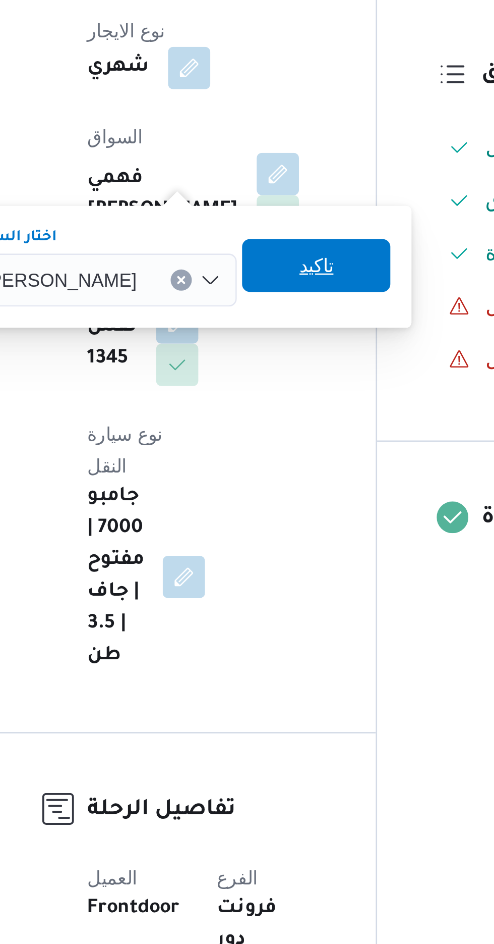
click at [268, 385] on span "تاكيد" at bounding box center [258, 385] width 57 height 20
